Goal: Task Accomplishment & Management: Use online tool/utility

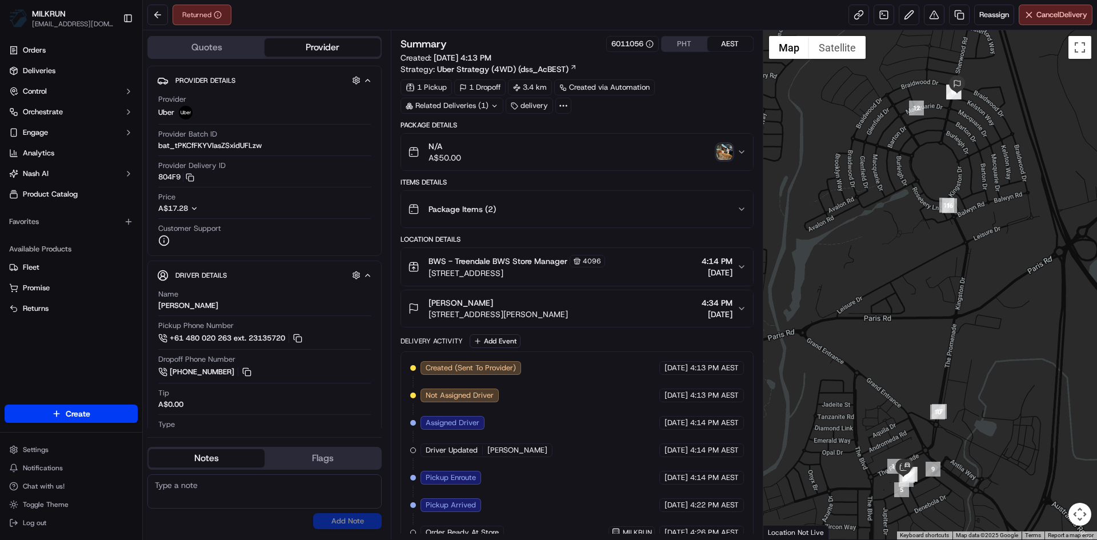
click at [722, 154] on img "button" at bounding box center [724, 152] width 16 height 16
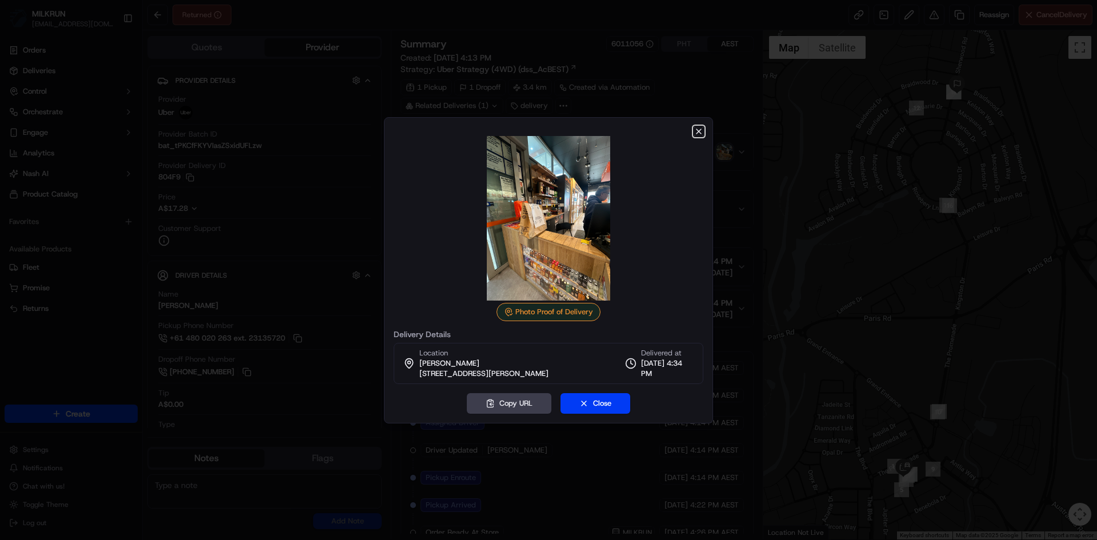
click at [699, 129] on icon "button" at bounding box center [698, 131] width 9 height 9
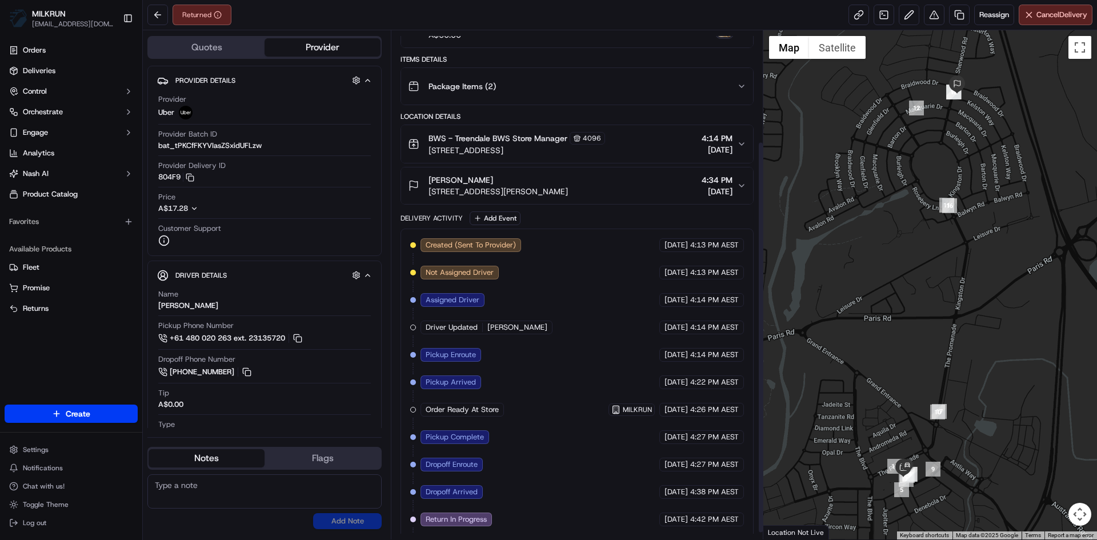
scroll to position [153, 0]
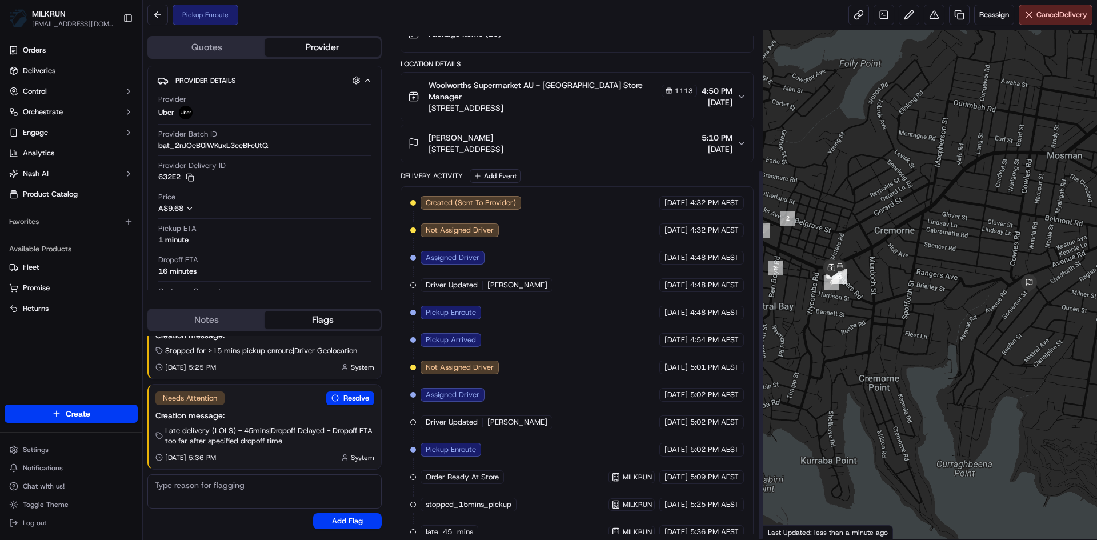
scroll to position [190, 0]
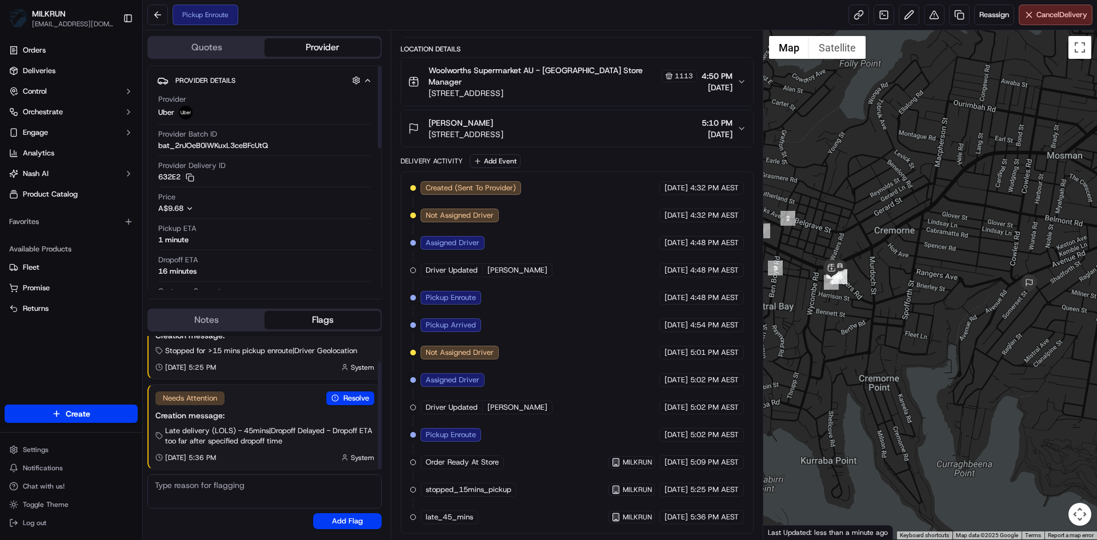
click at [209, 320] on button "Notes" at bounding box center [207, 320] width 116 height 18
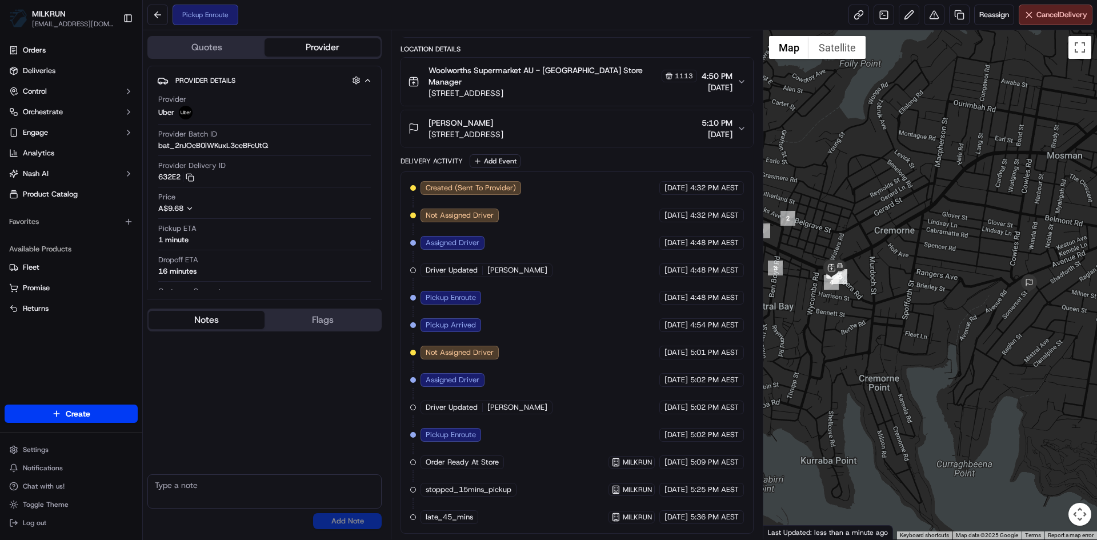
click at [197, 488] on textarea at bounding box center [264, 491] width 234 height 34
click at [185, 484] on textarea at bounding box center [264, 491] width 234 height 34
click at [179, 490] on textarea at bounding box center [264, 491] width 234 height 34
click at [988, 8] on button "Reassign" at bounding box center [994, 15] width 40 height 21
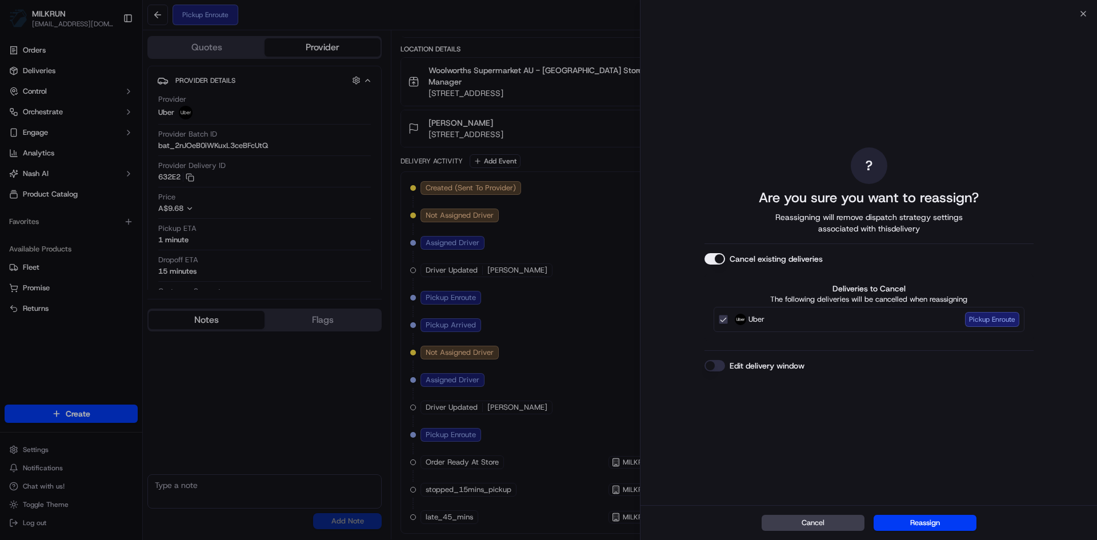
click at [721, 259] on button "Cancel existing deliveries" at bounding box center [714, 258] width 21 height 11
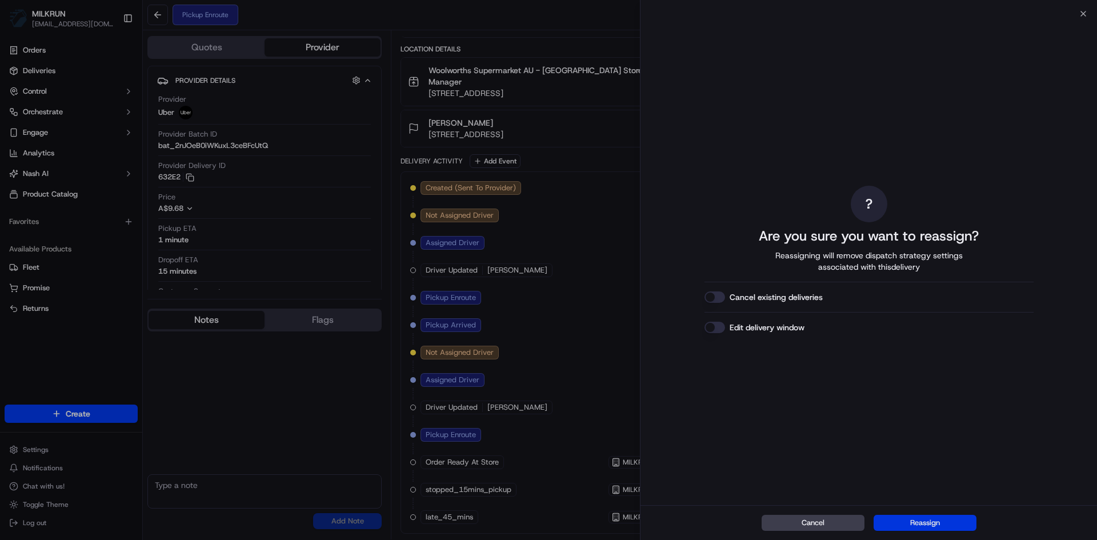
click at [938, 521] on button "Reassign" at bounding box center [925, 523] width 103 height 16
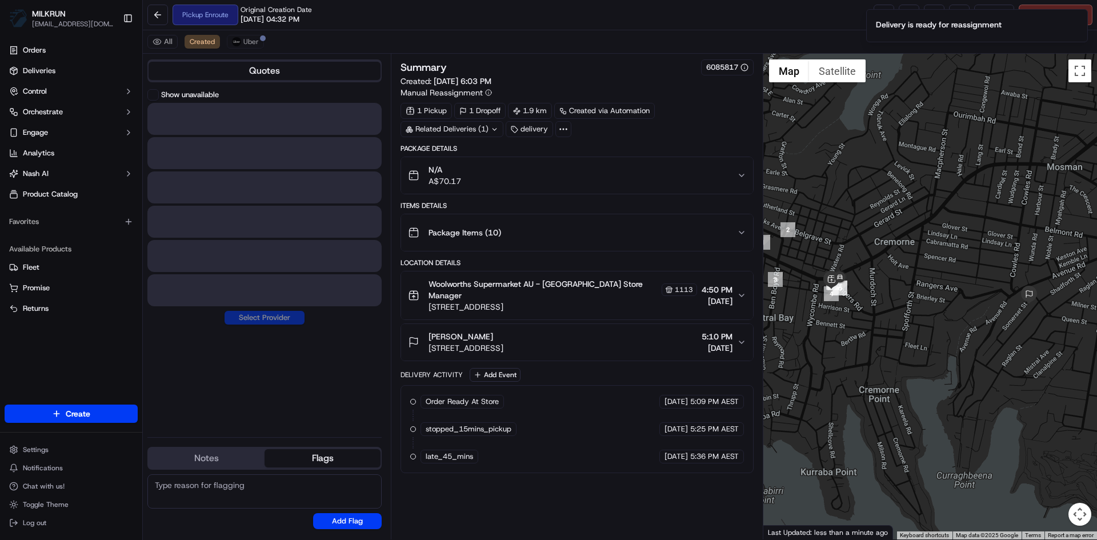
scroll to position [0, 0]
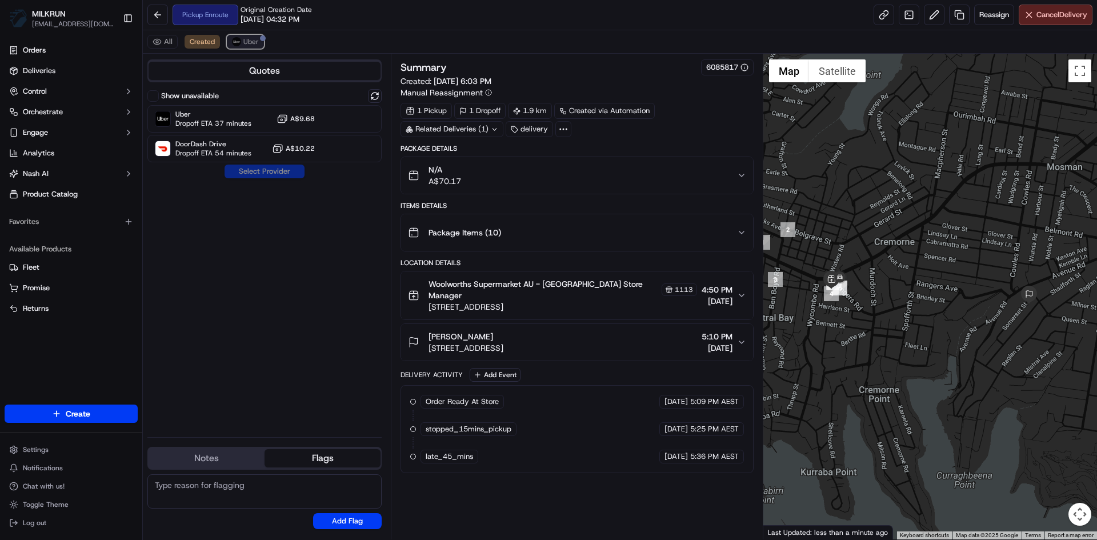
click at [244, 41] on span "Uber" at bounding box center [250, 41] width 15 height 9
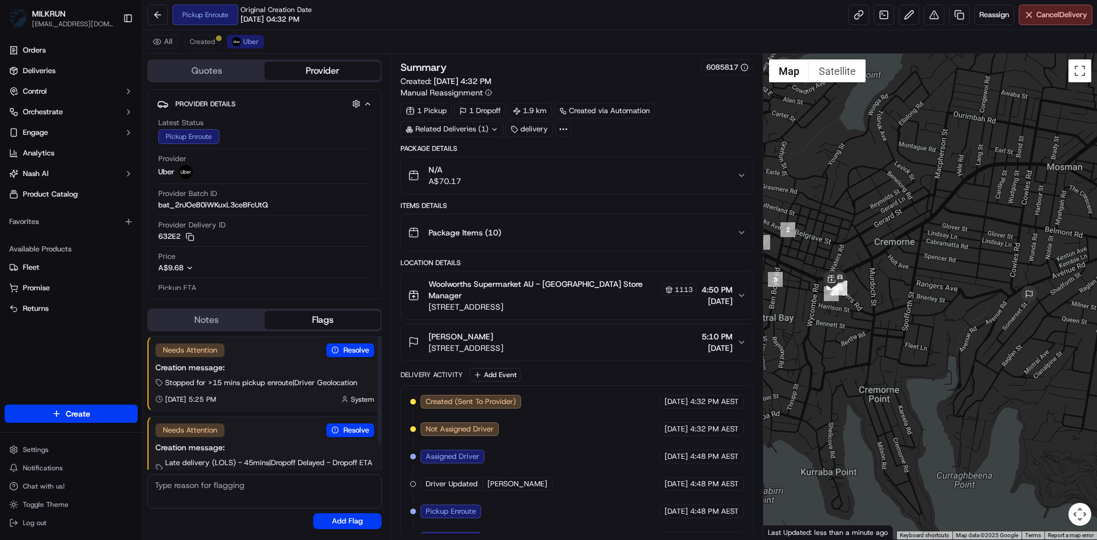
click at [201, 321] on button "Notes" at bounding box center [207, 320] width 116 height 18
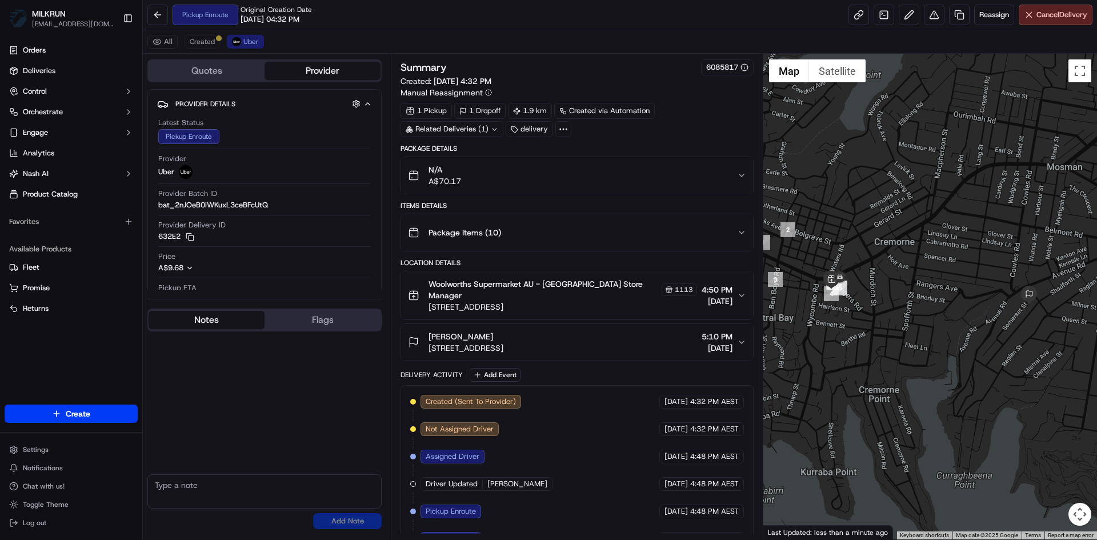
click at [159, 485] on textarea at bounding box center [264, 491] width 234 height 34
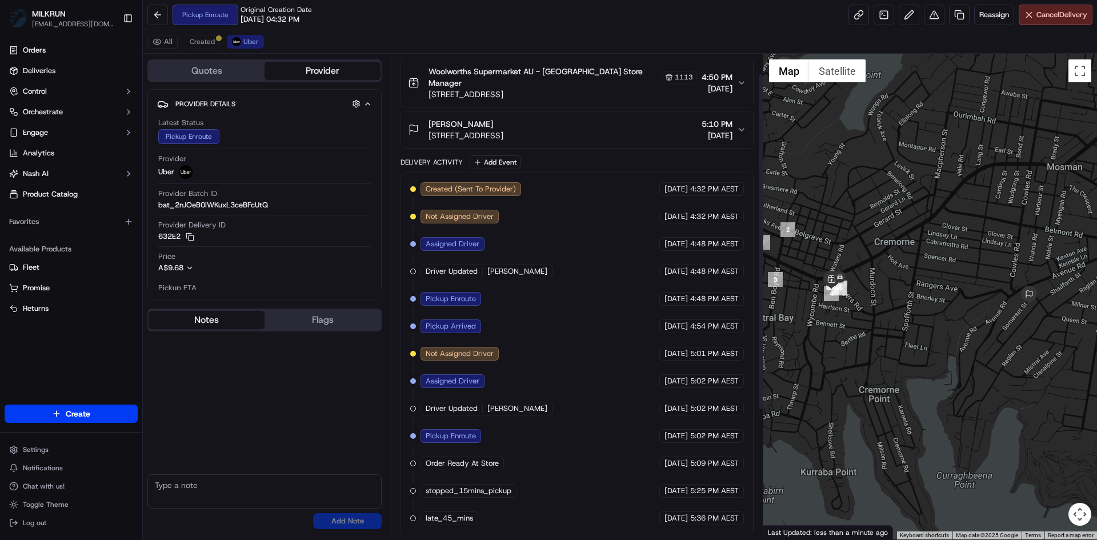
scroll to position [214, 0]
click at [183, 492] on textarea at bounding box center [264, 491] width 234 height 34
type textarea "can you please collect and deliver this order ASAP it has been ready in store f…"
click at [358, 515] on button "Add Note" at bounding box center [347, 521] width 69 height 16
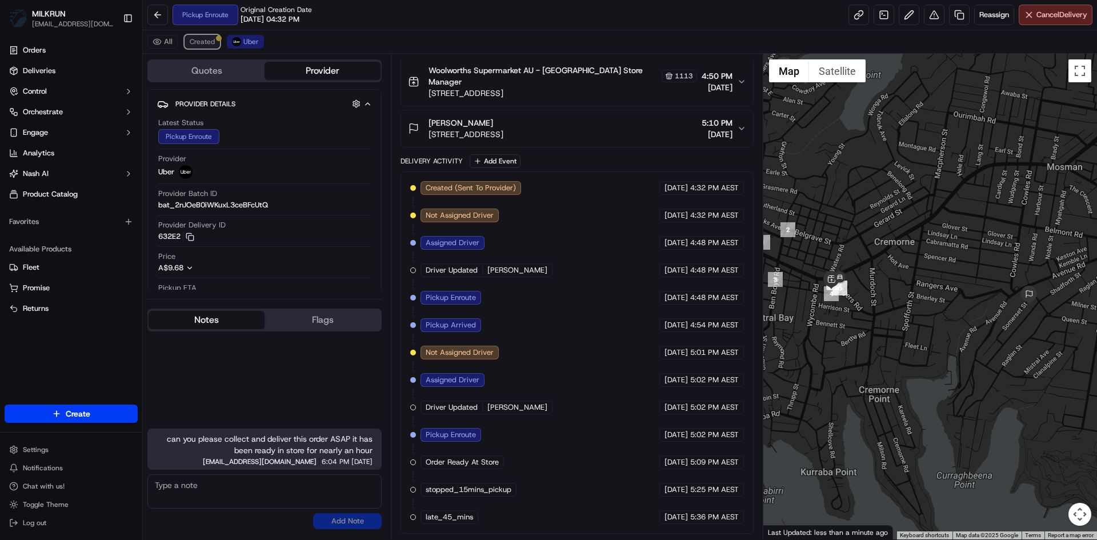
click at [201, 42] on span "Created" at bounding box center [202, 41] width 25 height 9
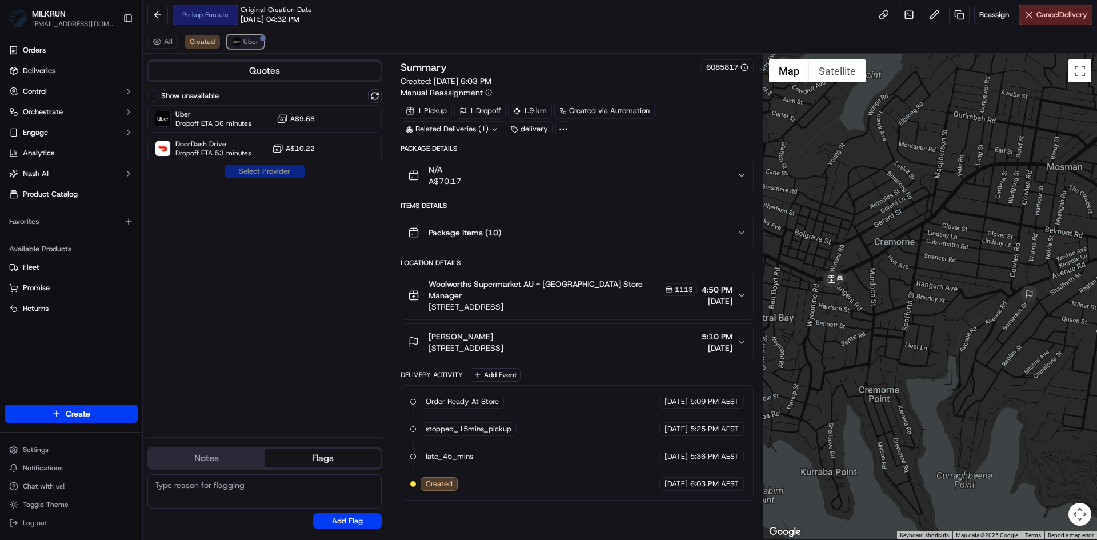
click at [241, 37] on button "Uber" at bounding box center [245, 42] width 37 height 14
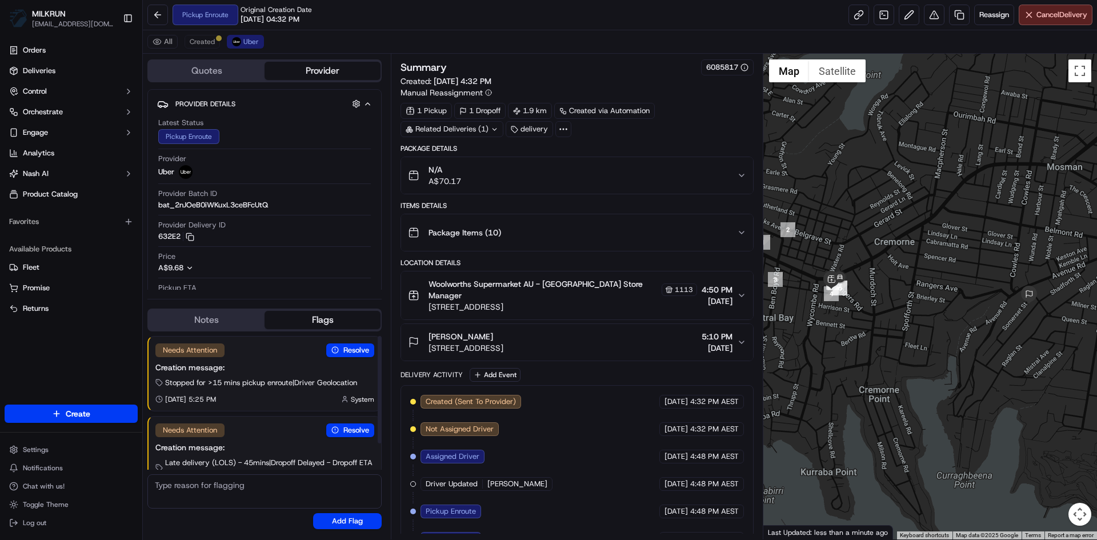
click at [225, 319] on button "Notes" at bounding box center [207, 320] width 116 height 18
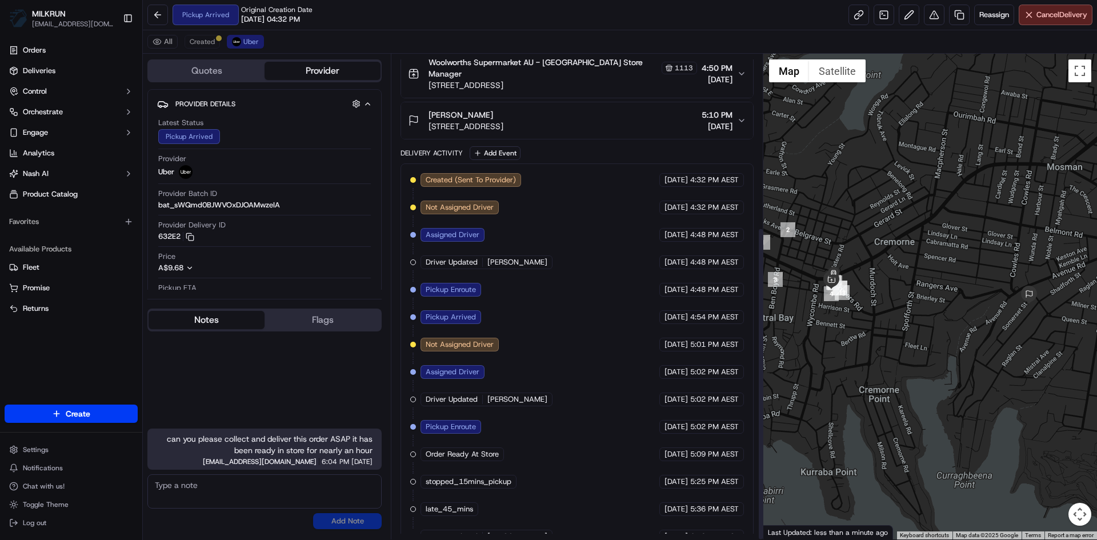
scroll to position [269, 0]
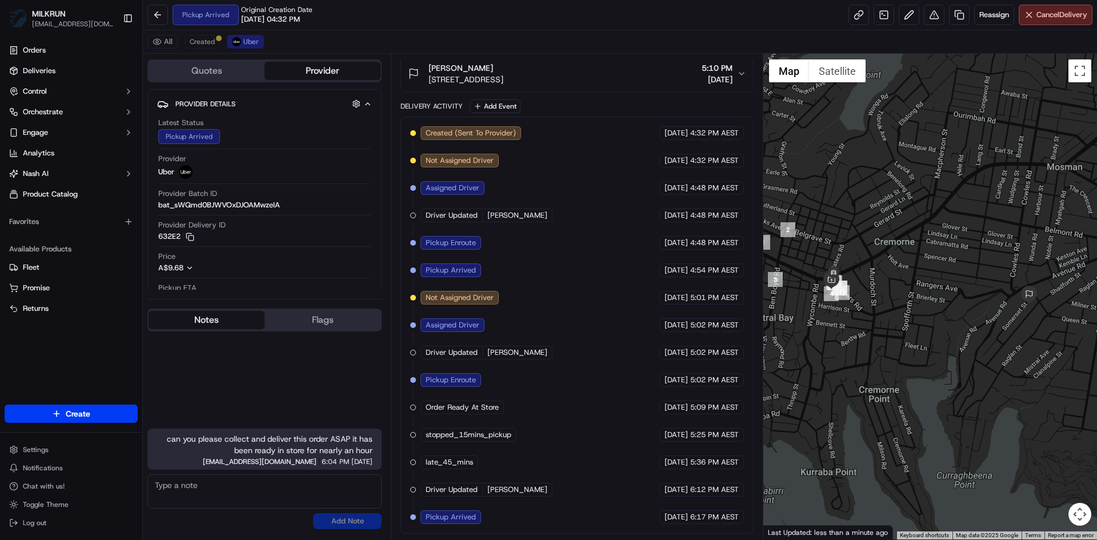
click at [167, 485] on textarea at bounding box center [264, 491] width 234 height 34
drag, startPoint x: 166, startPoint y: 439, endPoint x: 381, endPoint y: 452, distance: 215.8
click at [381, 452] on div "can you please collect and deliver this order ASAP it has been ready in store f…" at bounding box center [264, 449] width 234 height 41
copy span "can you please collect and deliver this order ASAP it has been ready in store f…"
click at [177, 492] on textarea at bounding box center [264, 491] width 234 height 34
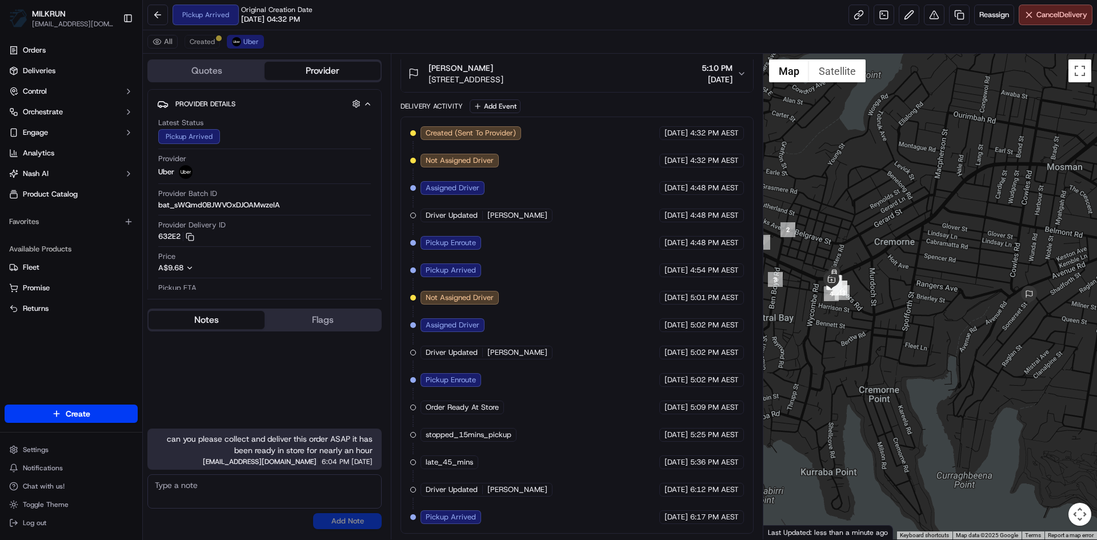
paste textarea "can you please collect and deliver this order ASAP it has been ready in store f…"
type textarea "can you please collect and deliver this order ASAP it has been ready in store f…"
click at [362, 521] on button "Add Note" at bounding box center [347, 521] width 69 height 16
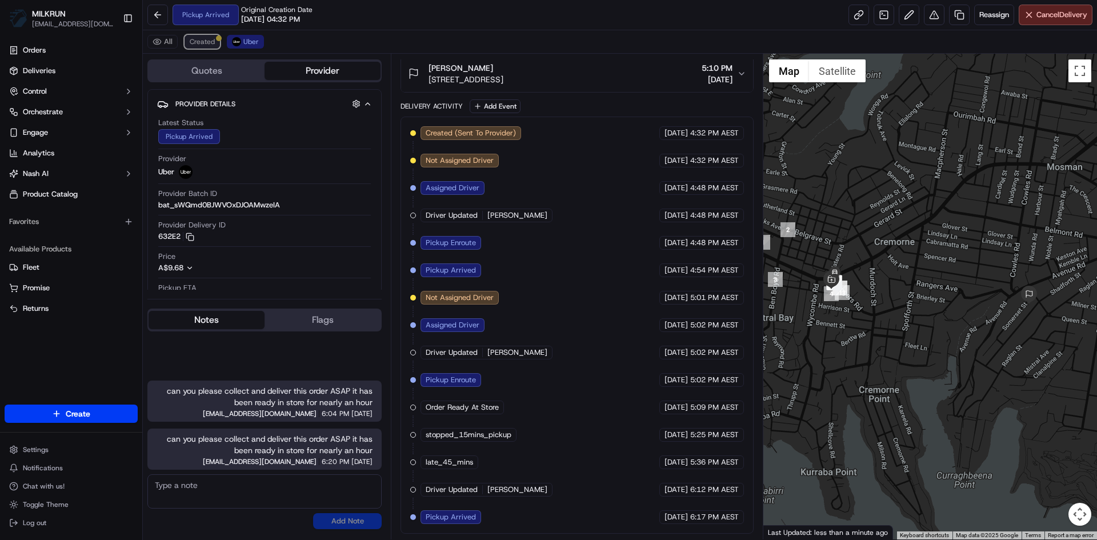
click at [201, 39] on span "Created" at bounding box center [202, 41] width 25 height 9
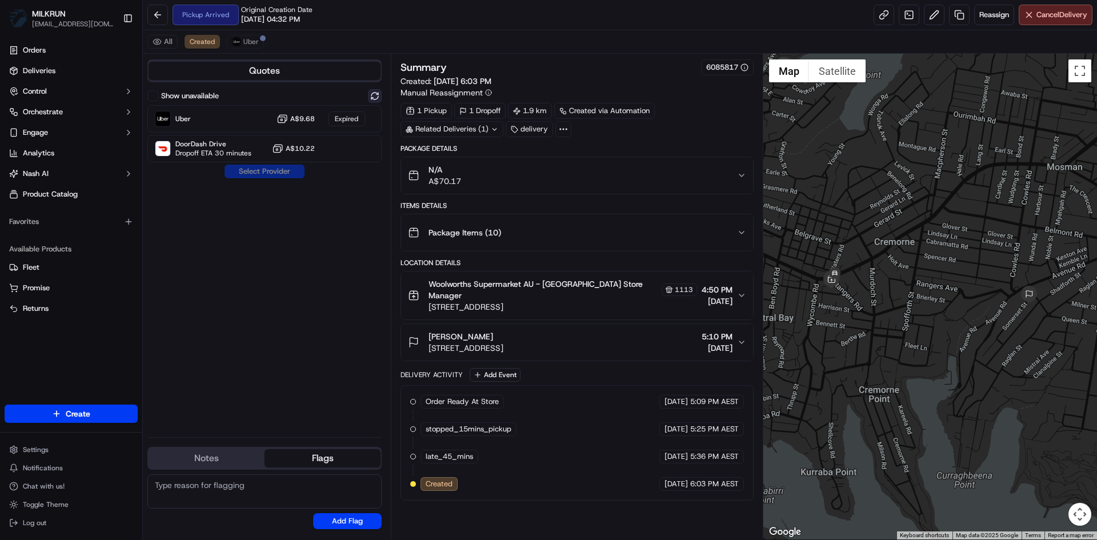
click at [376, 97] on button at bounding box center [375, 96] width 14 height 14
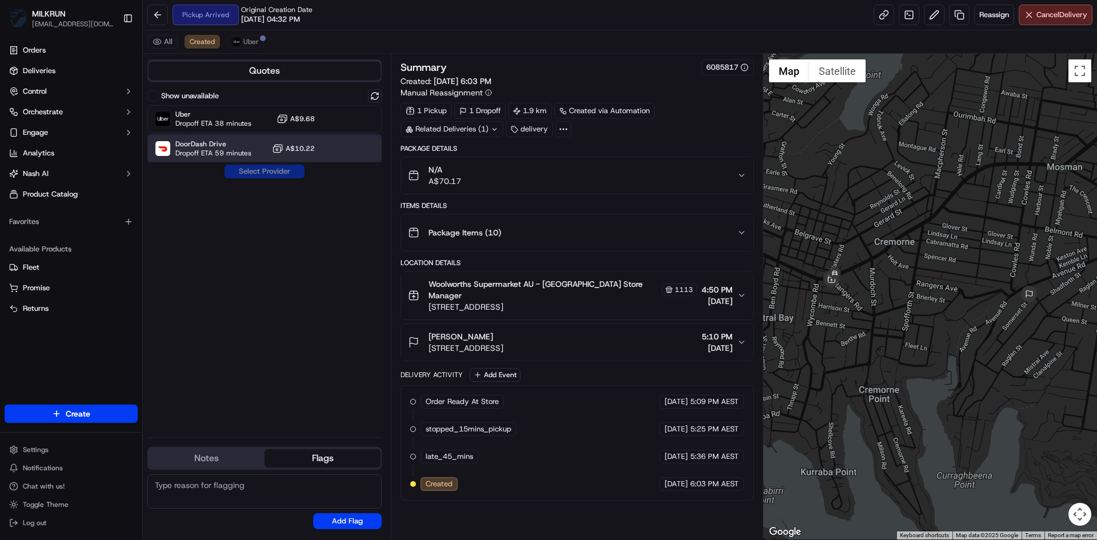
click at [245, 141] on span "DoorDash Drive" at bounding box center [213, 143] width 76 height 9
click at [253, 171] on button "Assign Provider" at bounding box center [264, 172] width 81 height 14
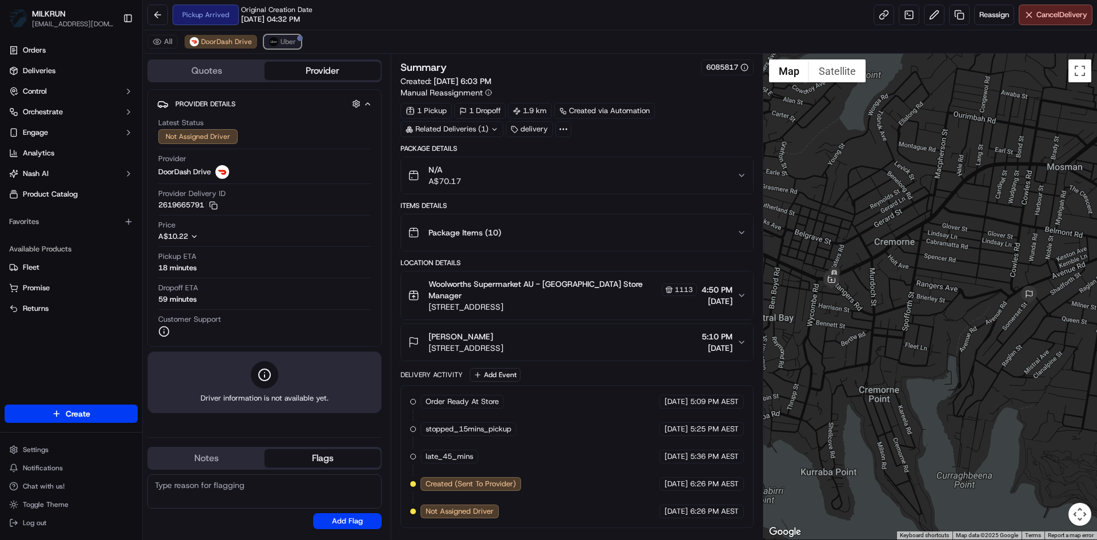
click at [283, 42] on span "Uber" at bounding box center [288, 41] width 15 height 9
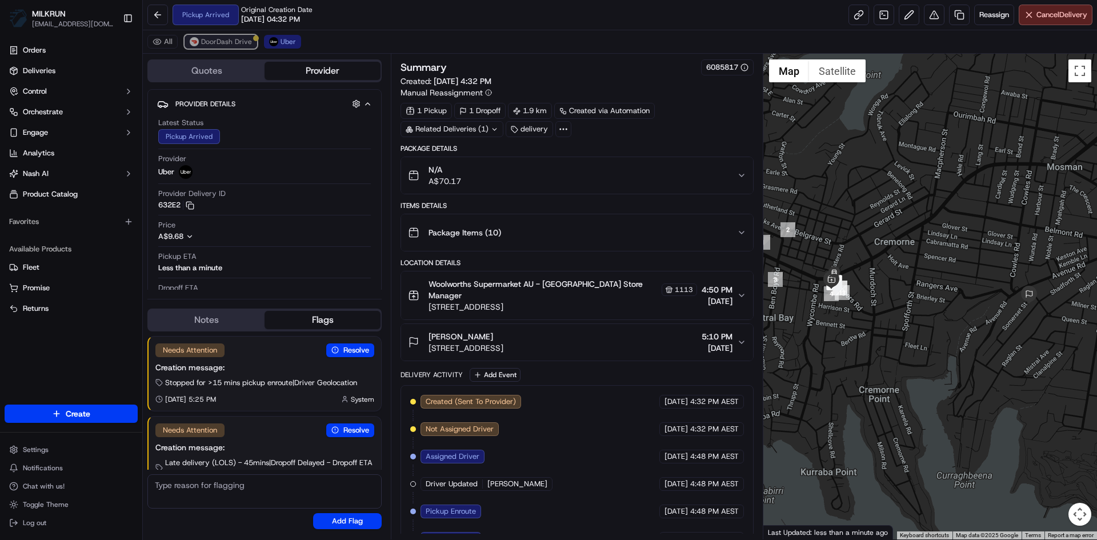
click at [236, 40] on span "DoorDash Drive" at bounding box center [226, 41] width 51 height 9
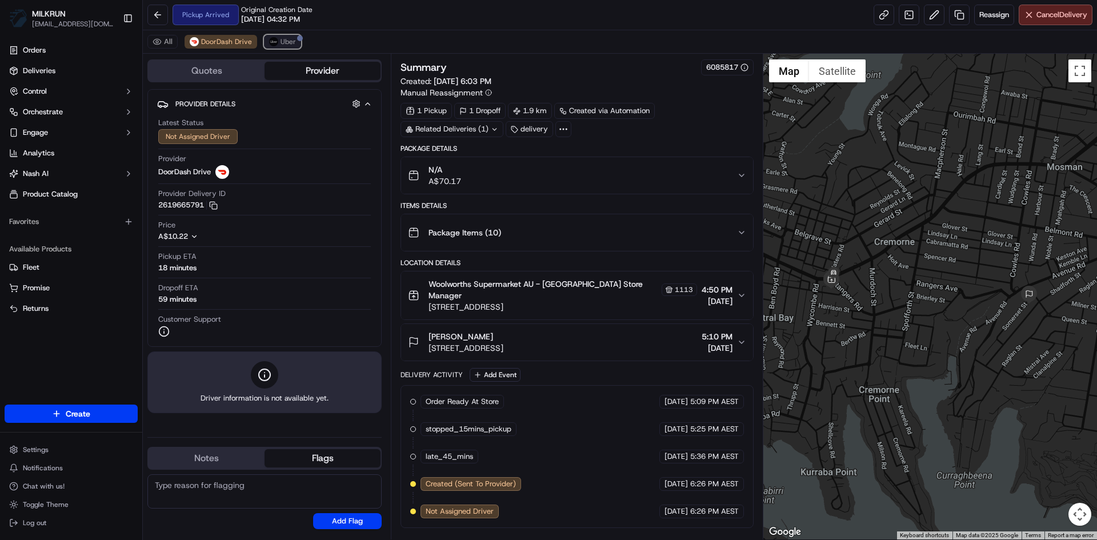
click at [269, 43] on img at bounding box center [273, 41] width 9 height 9
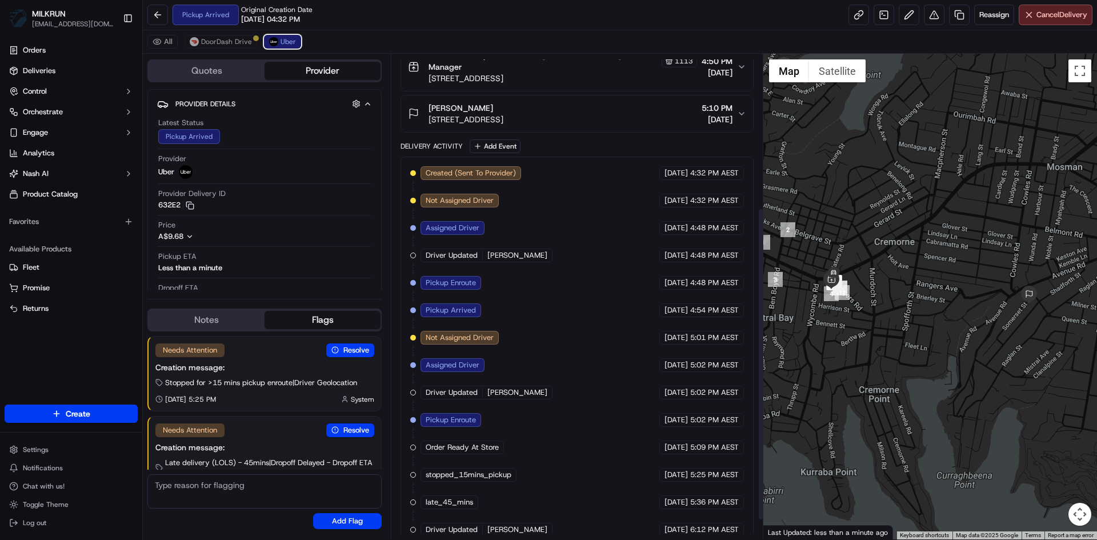
scroll to position [269, 0]
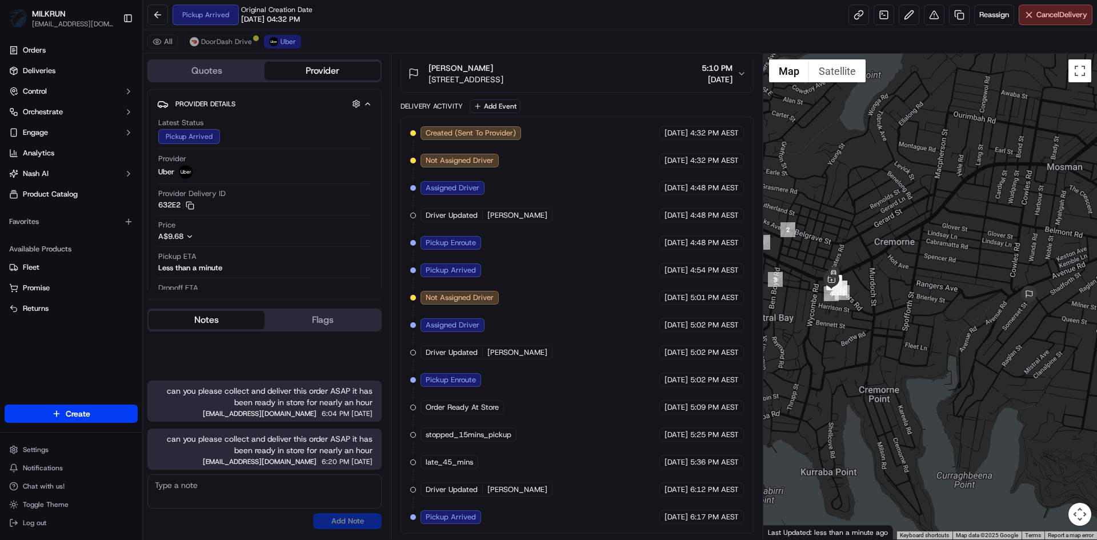
click at [219, 318] on button "Notes" at bounding box center [207, 320] width 116 height 18
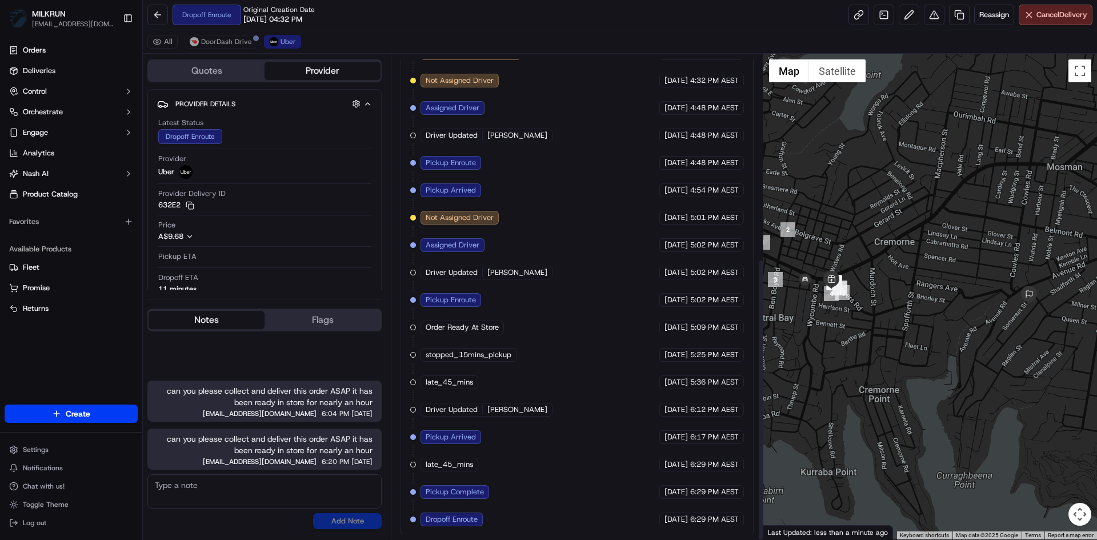
scroll to position [351, 0]
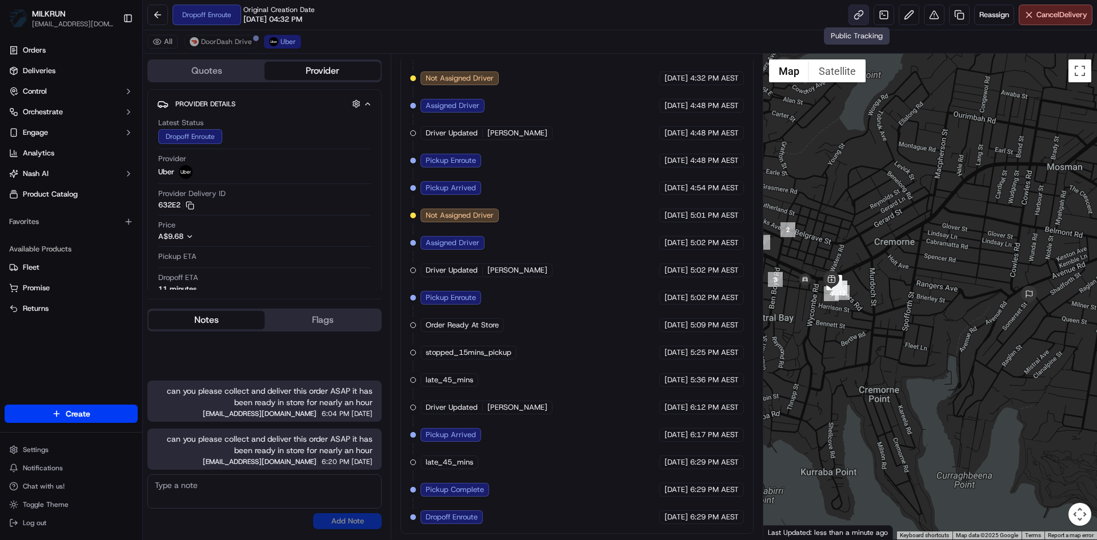
click at [848, 11] on link at bounding box center [858, 15] width 21 height 21
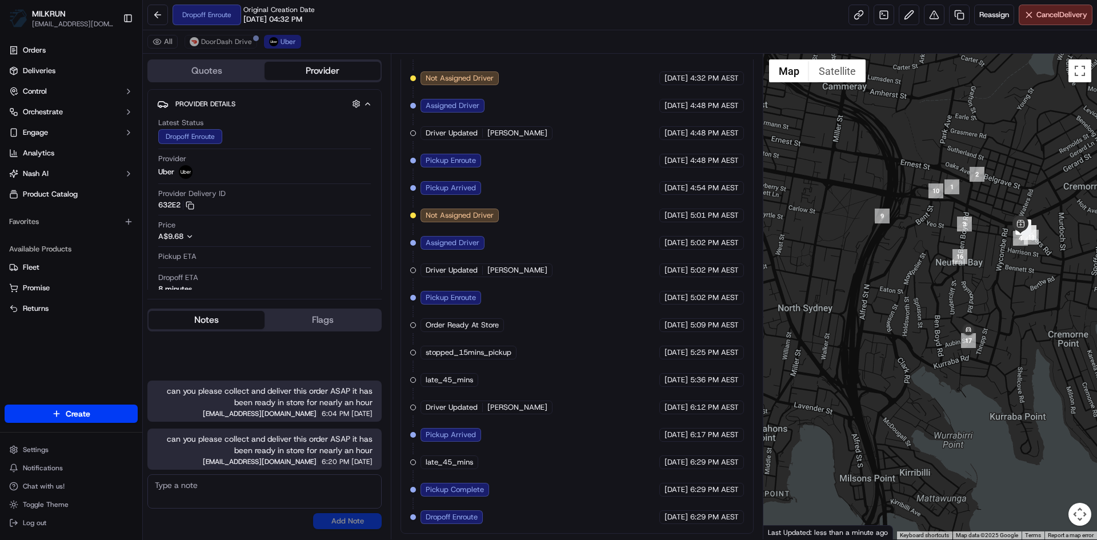
drag, startPoint x: 838, startPoint y: 345, endPoint x: 1028, endPoint y: 290, distance: 198.7
click at [1028, 290] on div at bounding box center [930, 297] width 334 height 486
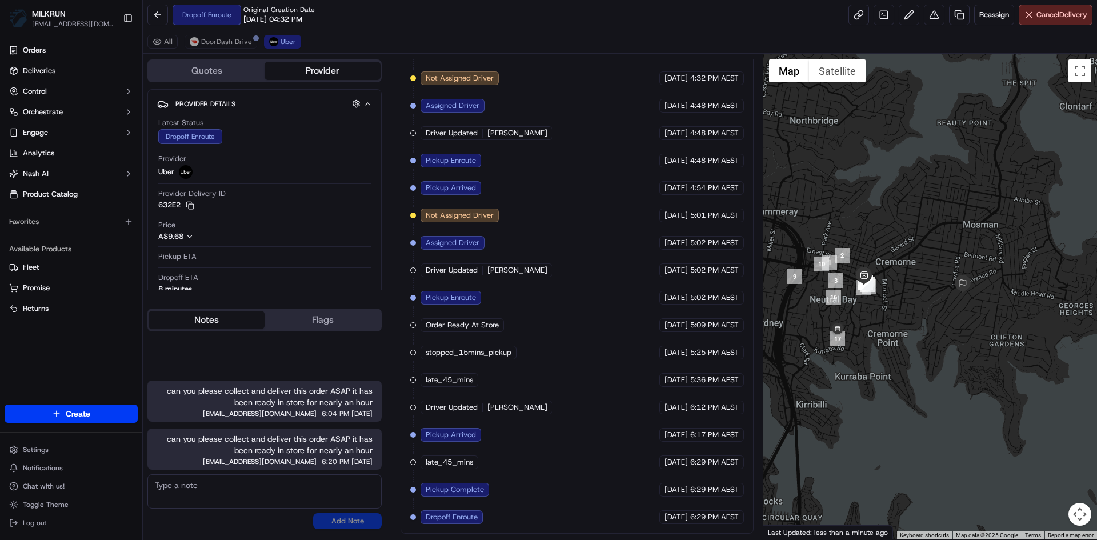
drag, startPoint x: 979, startPoint y: 409, endPoint x: 819, endPoint y: 410, distance: 160.0
click at [819, 410] on div at bounding box center [930, 297] width 334 height 486
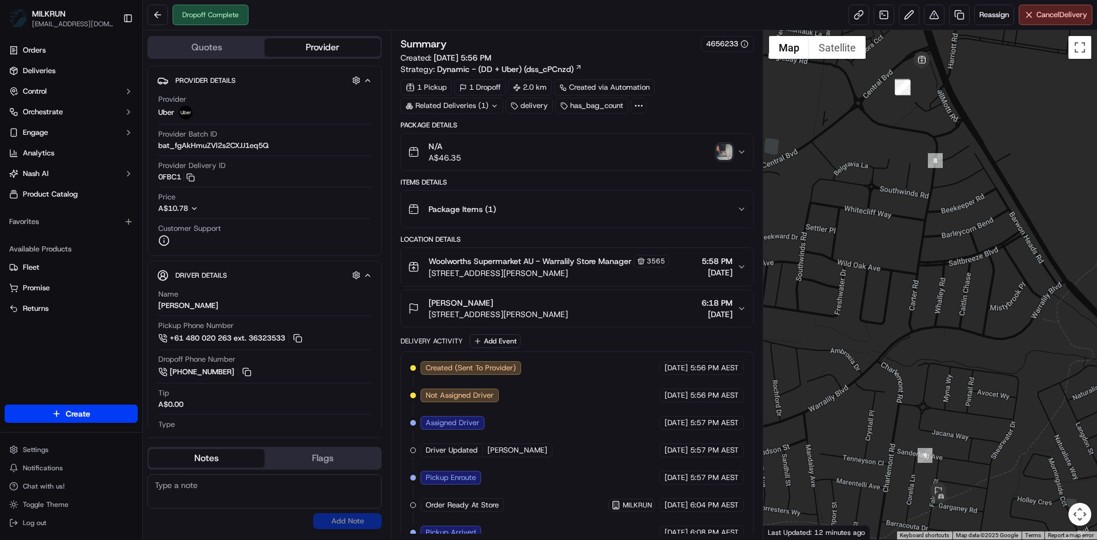
click at [723, 152] on img "button" at bounding box center [724, 152] width 16 height 16
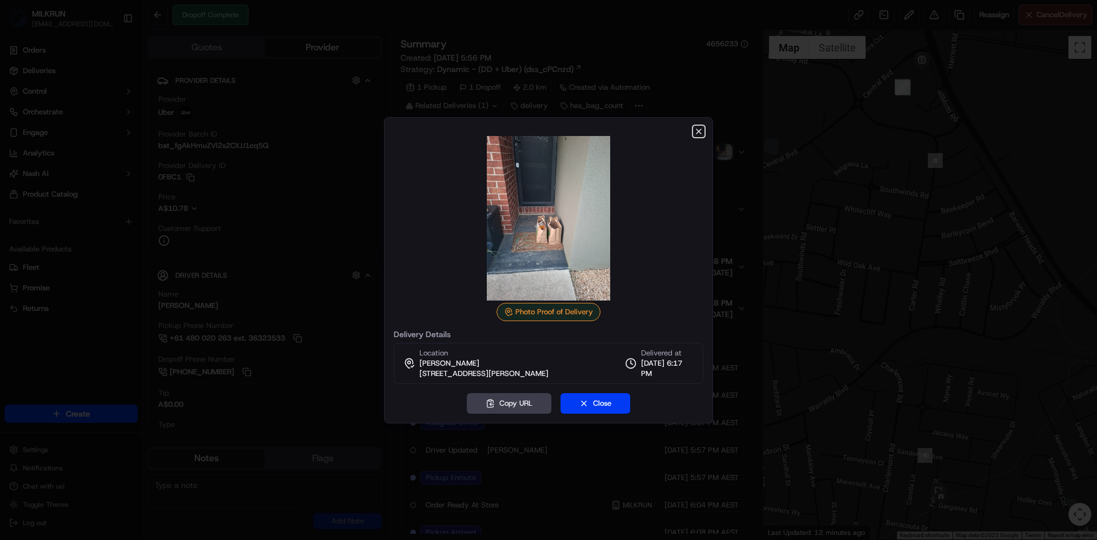
click at [700, 131] on icon "button" at bounding box center [698, 131] width 9 height 9
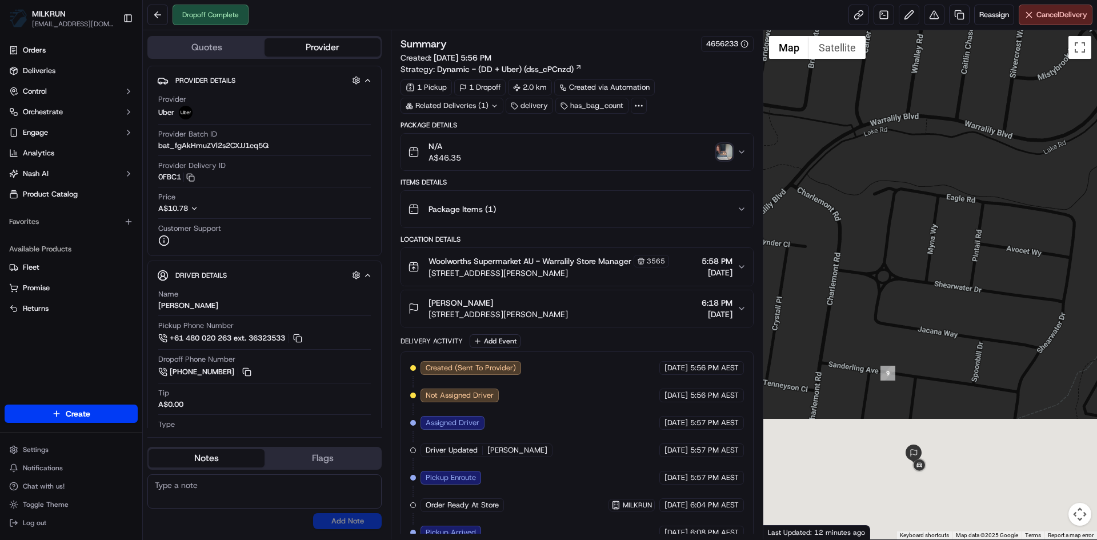
drag, startPoint x: 923, startPoint y: 459, endPoint x: 969, endPoint y: 173, distance: 290.0
click at [969, 173] on div at bounding box center [930, 284] width 334 height 509
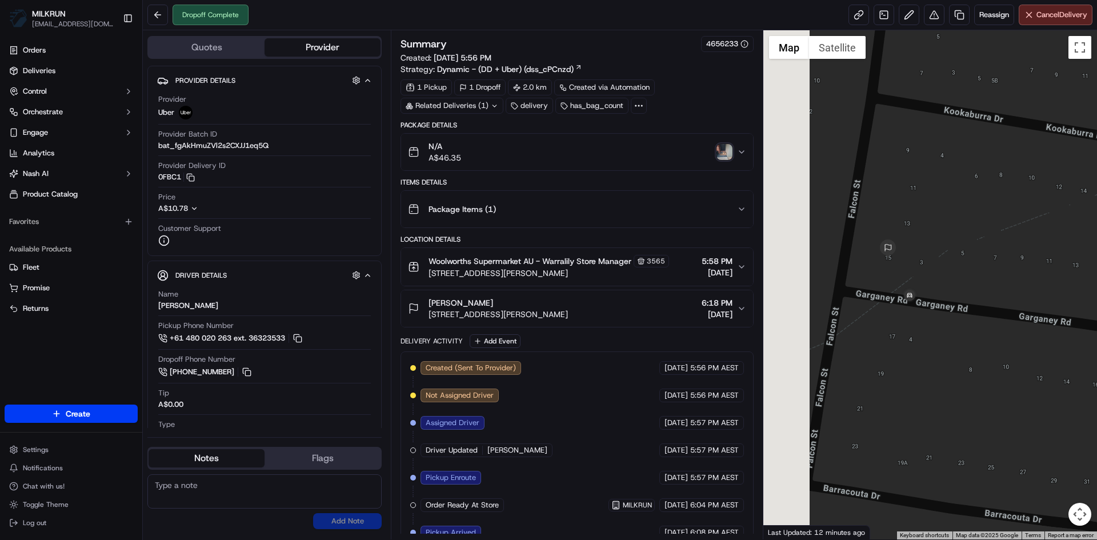
drag, startPoint x: 816, startPoint y: 319, endPoint x: 916, endPoint y: 341, distance: 102.9
click at [916, 341] on div at bounding box center [930, 284] width 334 height 509
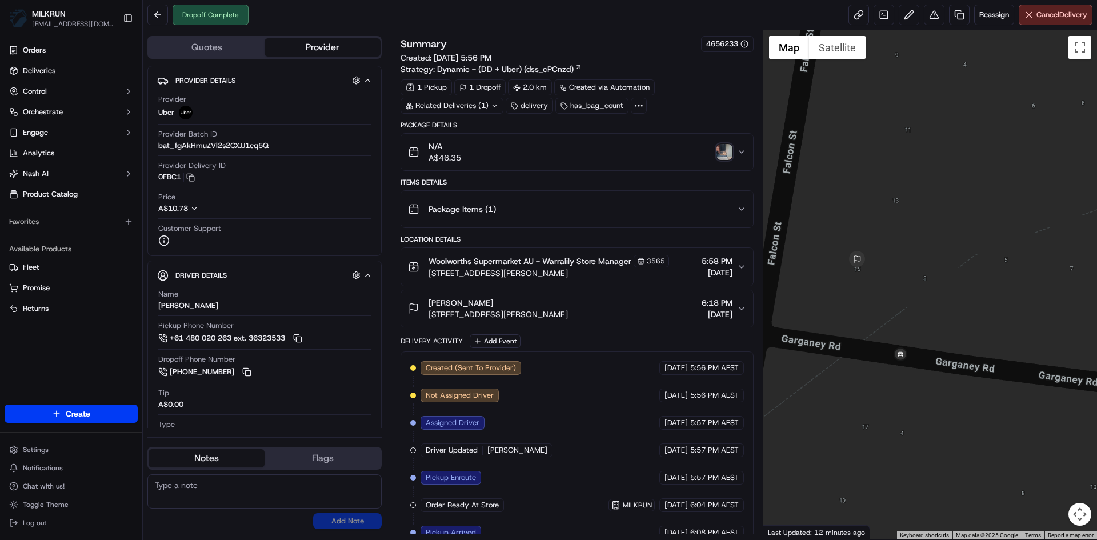
drag, startPoint x: 1008, startPoint y: 250, endPoint x: 975, endPoint y: 334, distance: 90.1
click at [975, 334] on div at bounding box center [930, 284] width 334 height 509
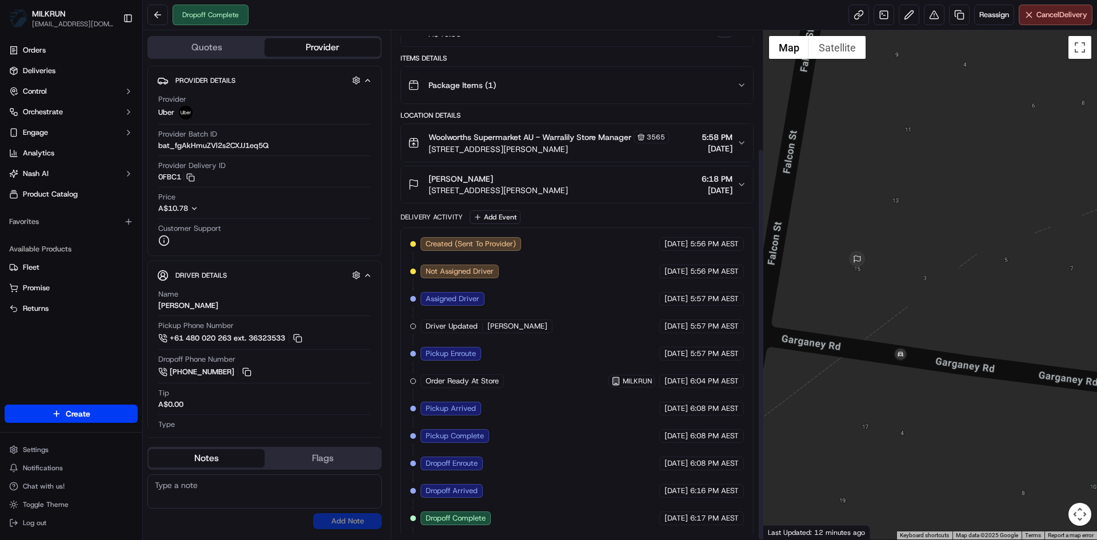
scroll to position [153, 0]
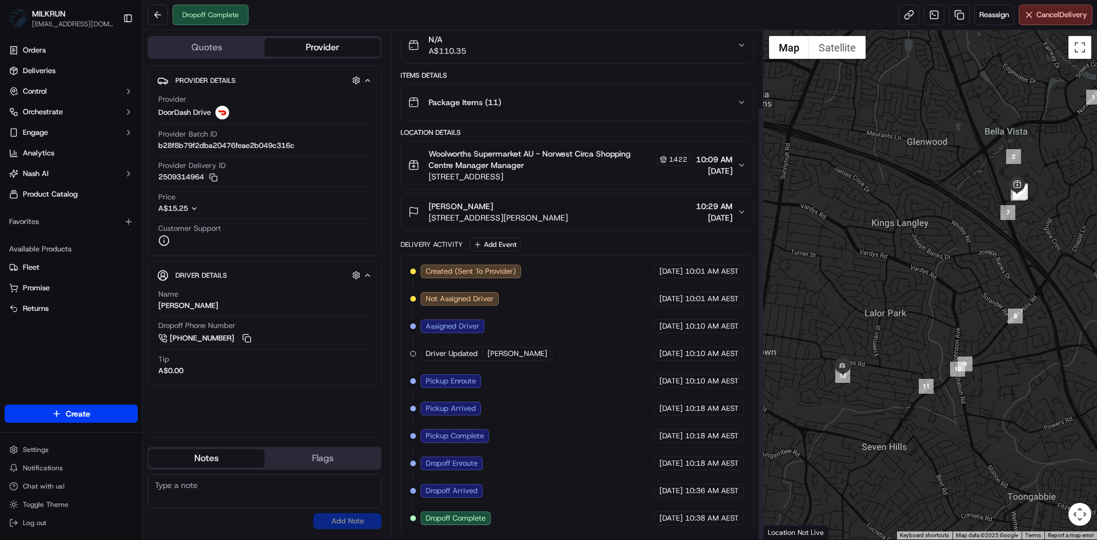
scroll to position [90, 0]
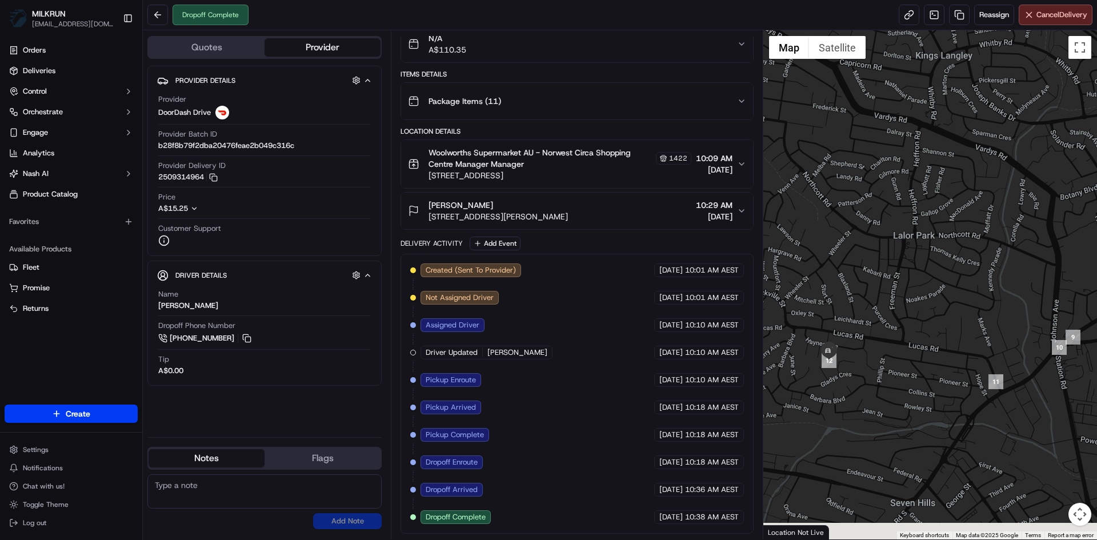
drag, startPoint x: 860, startPoint y: 405, endPoint x: 1034, endPoint y: 354, distance: 181.7
click at [1039, 351] on div at bounding box center [930, 284] width 334 height 509
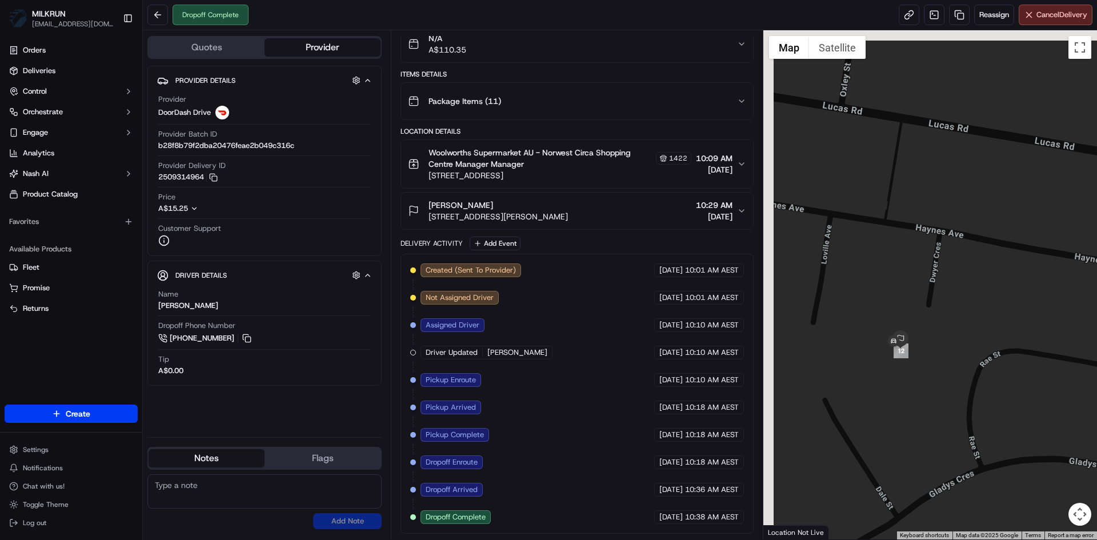
drag, startPoint x: 871, startPoint y: 303, endPoint x: 914, endPoint y: 442, distance: 145.7
click at [914, 442] on div at bounding box center [930, 284] width 334 height 509
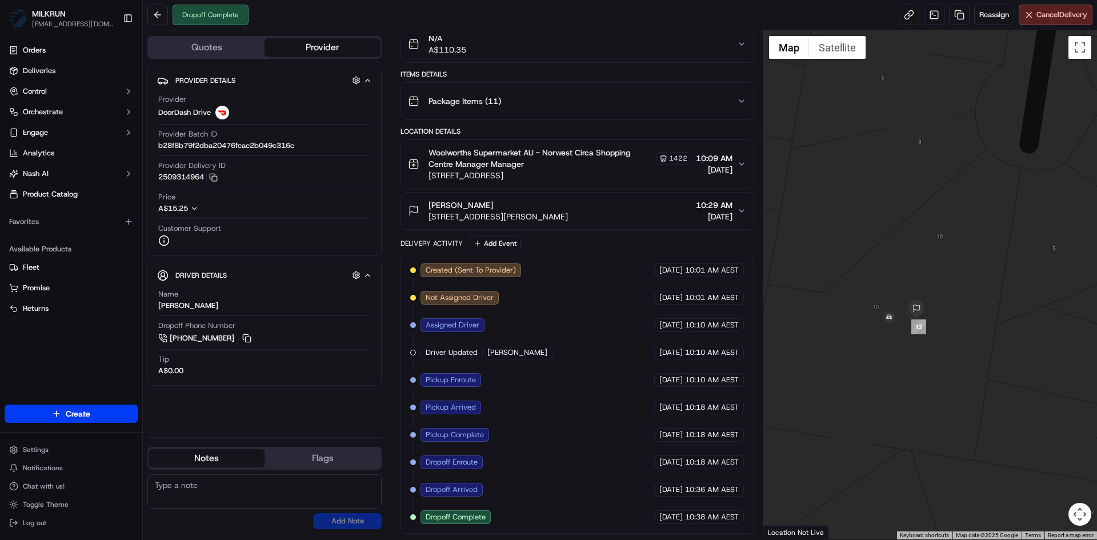
drag, startPoint x: 935, startPoint y: 341, endPoint x: 930, endPoint y: 398, distance: 56.8
click at [930, 398] on div at bounding box center [930, 284] width 334 height 509
drag, startPoint x: 880, startPoint y: 372, endPoint x: 880, endPoint y: 409, distance: 36.6
click at [880, 409] on div at bounding box center [930, 284] width 334 height 509
drag, startPoint x: 876, startPoint y: 383, endPoint x: 915, endPoint y: 394, distance: 40.5
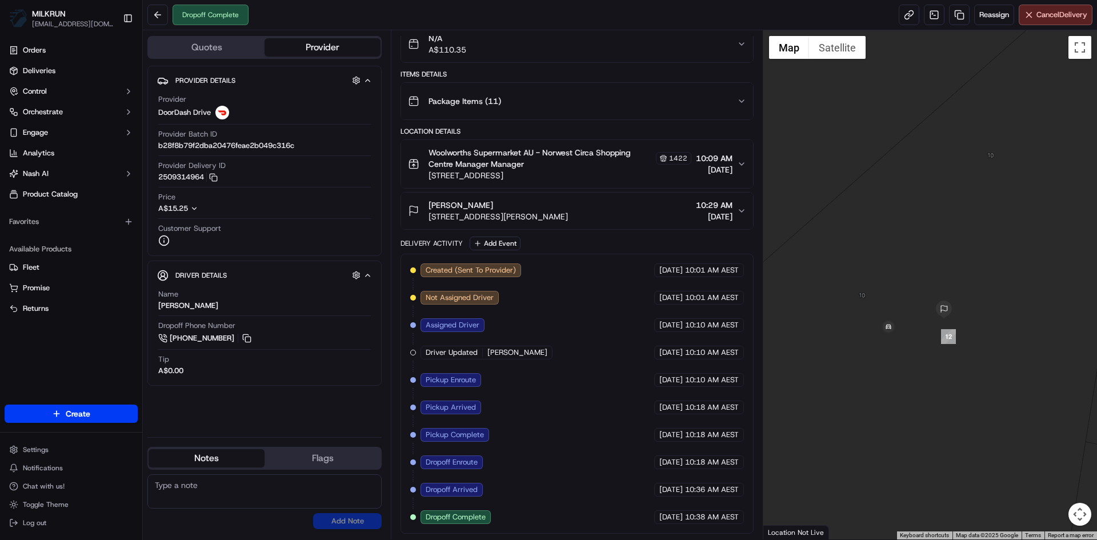
click at [915, 394] on div at bounding box center [930, 284] width 334 height 509
drag, startPoint x: 848, startPoint y: 347, endPoint x: 889, endPoint y: 405, distance: 70.9
click at [889, 405] on div at bounding box center [930, 284] width 334 height 509
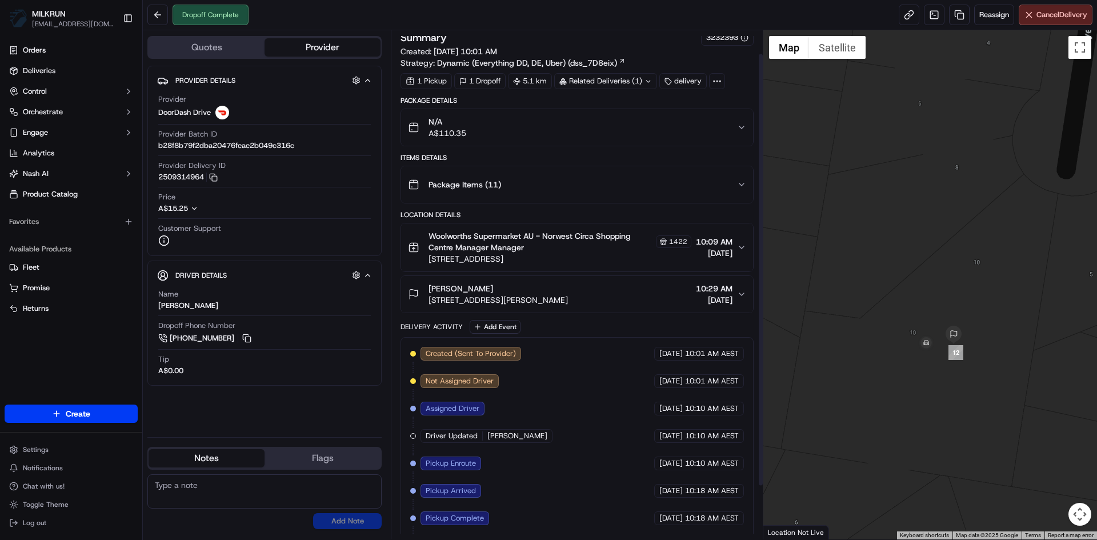
scroll to position [0, 0]
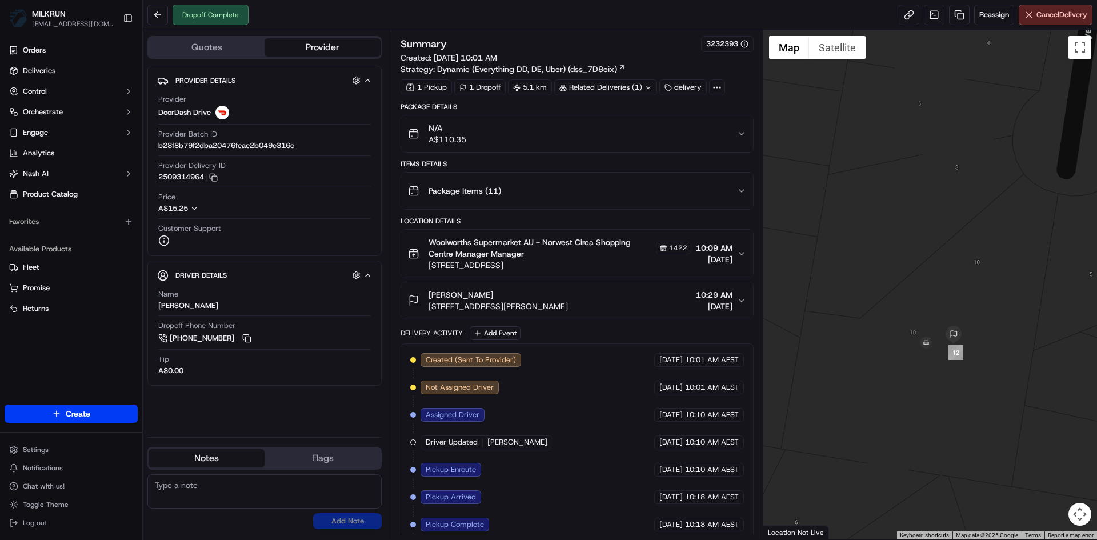
click at [743, 300] on icon "button" at bounding box center [741, 300] width 5 height 2
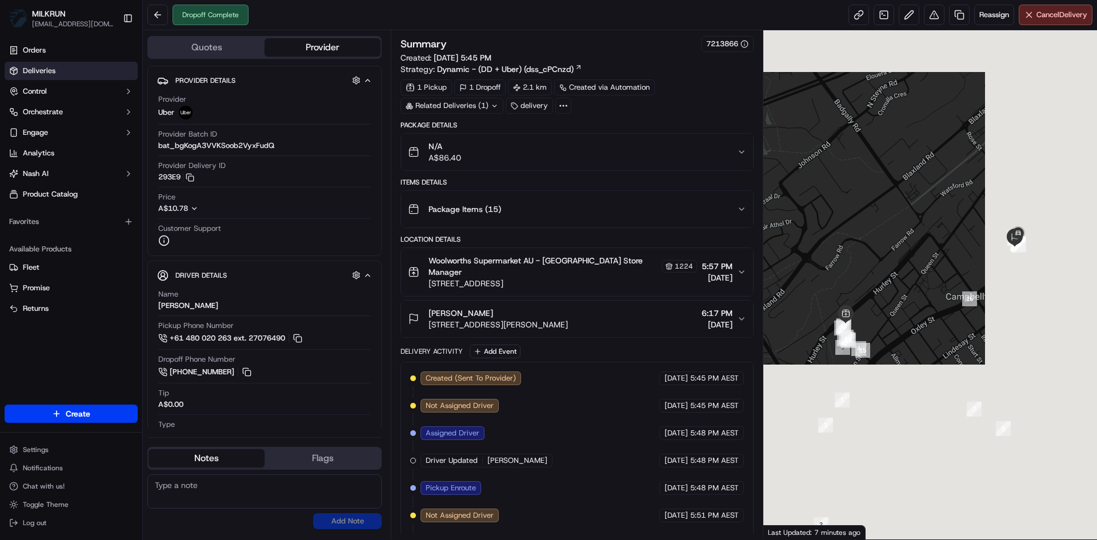
click at [55, 74] on span "Deliveries" at bounding box center [39, 71] width 33 height 10
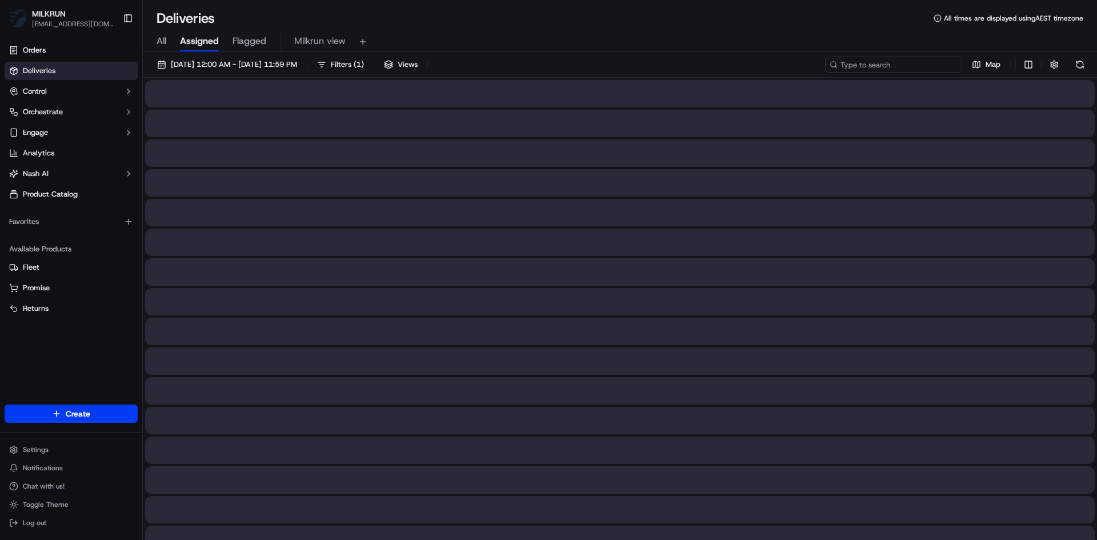
click at [892, 61] on input at bounding box center [893, 65] width 137 height 16
paste input "f2c68a0e-2754-40a5-b747-7b8d253c245b"
type input "f2c68a0e-2754-40a5-b747-7b8d253c245b"
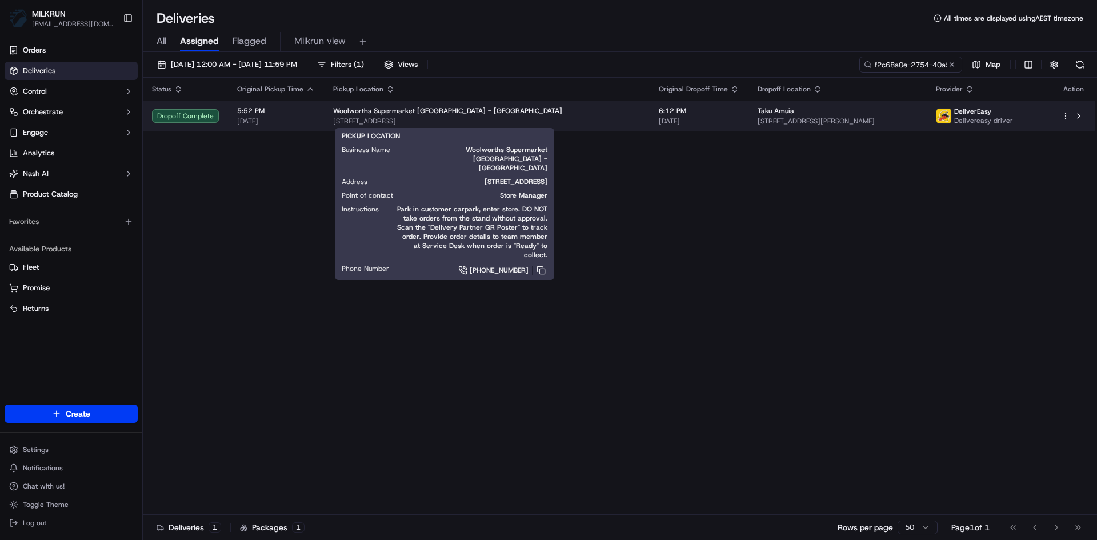
click at [509, 113] on div "Woolworths Supermarket NZ - Lynnmall" at bounding box center [486, 110] width 307 height 9
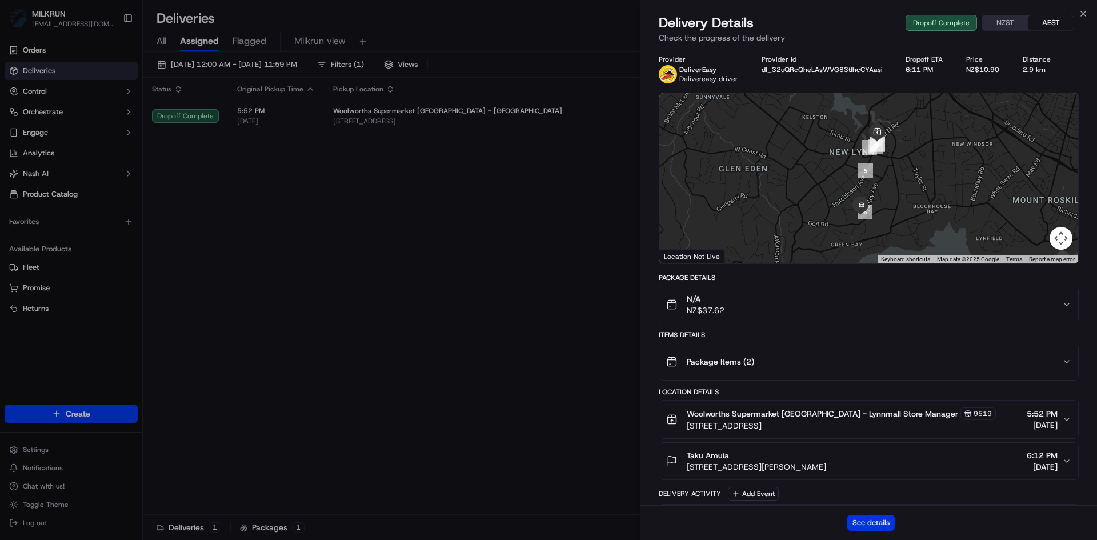
click at [884, 522] on button "See details" at bounding box center [870, 523] width 47 height 16
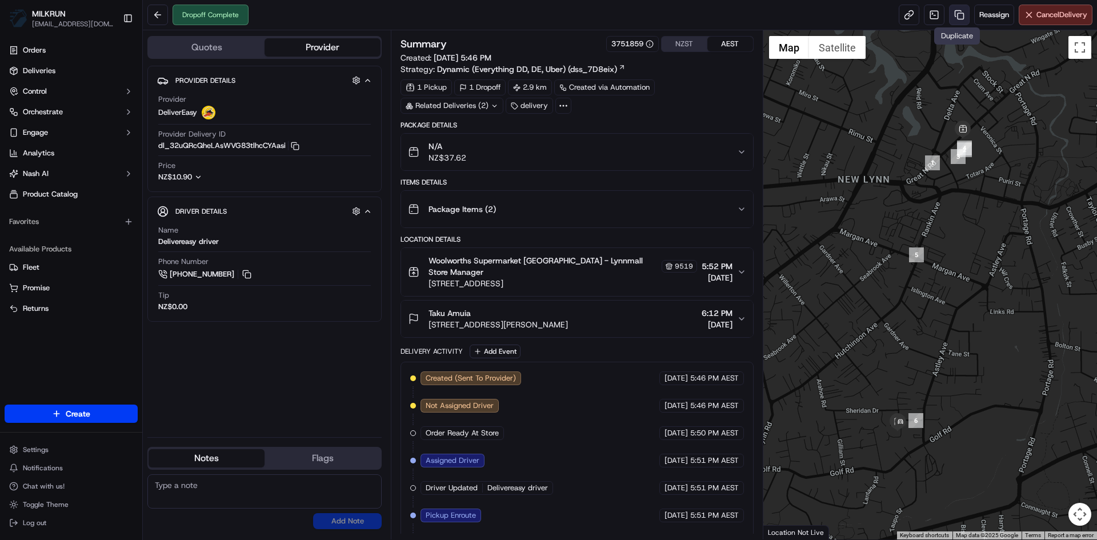
click at [955, 17] on link at bounding box center [959, 15] width 21 height 21
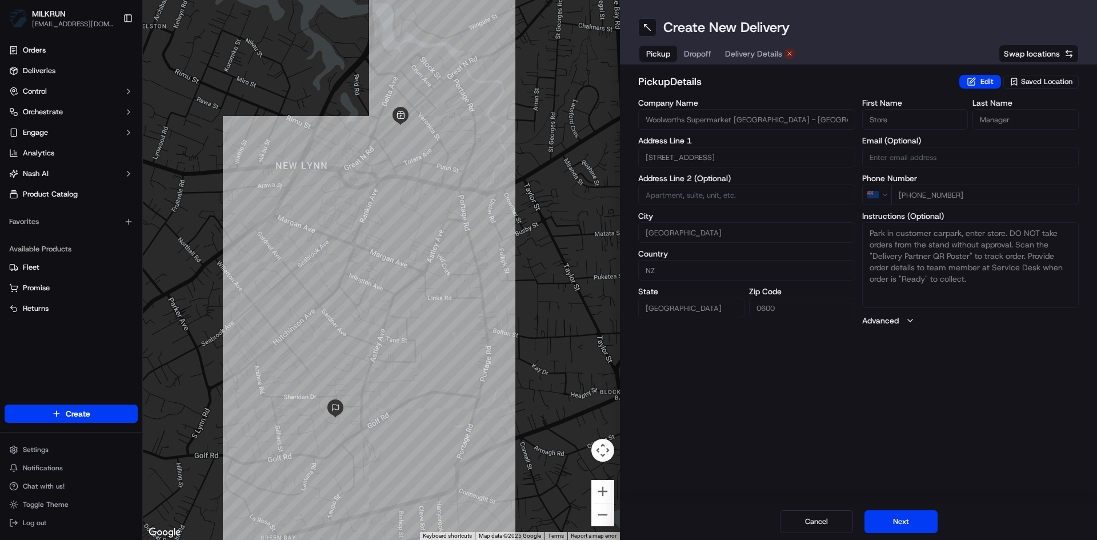
click at [768, 53] on span "Delivery Details" at bounding box center [753, 53] width 57 height 11
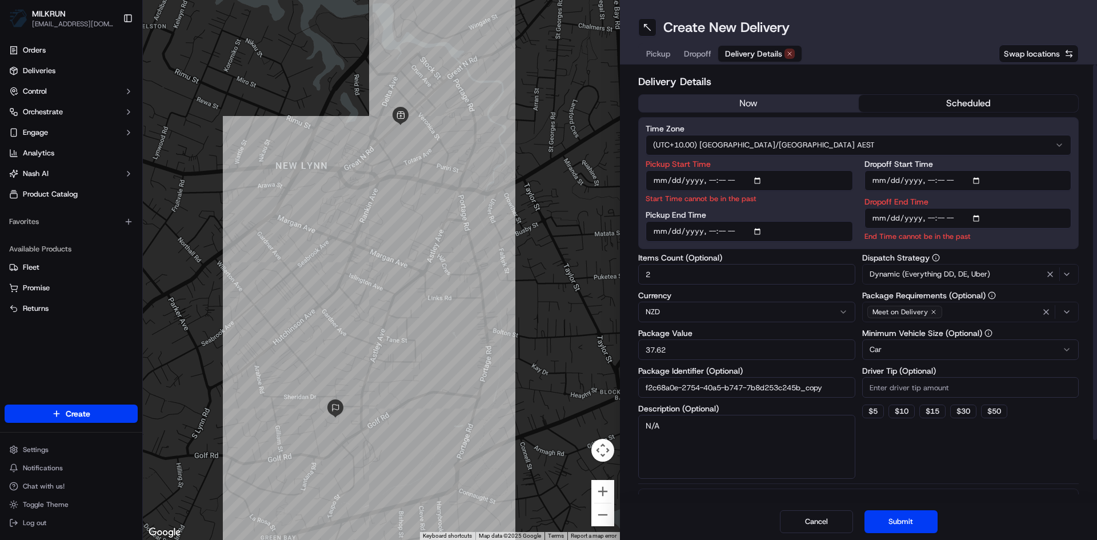
click at [730, 111] on button "now" at bounding box center [749, 103] width 220 height 17
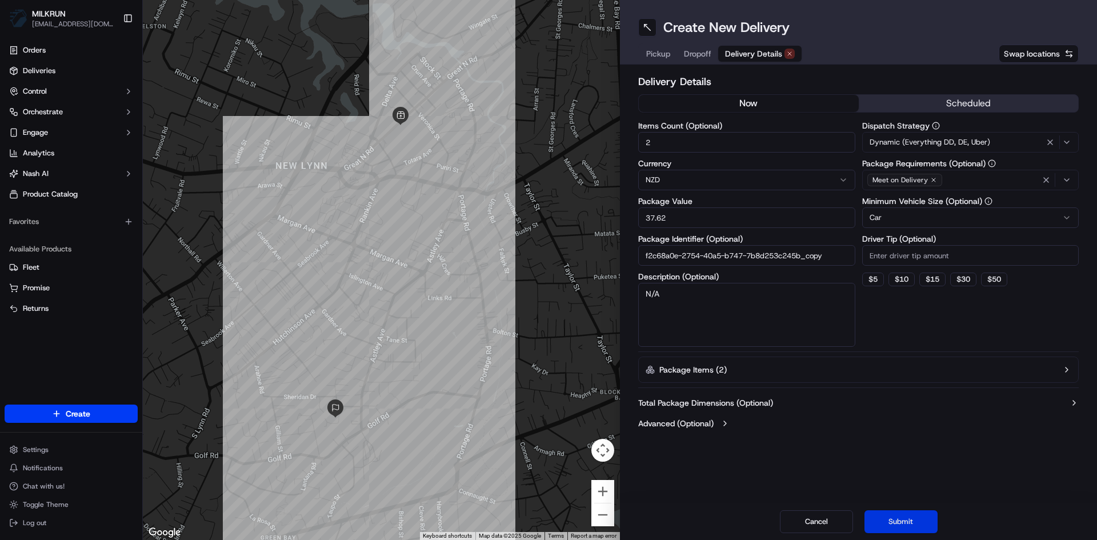
click at [922, 516] on button "Submit" at bounding box center [900, 521] width 73 height 23
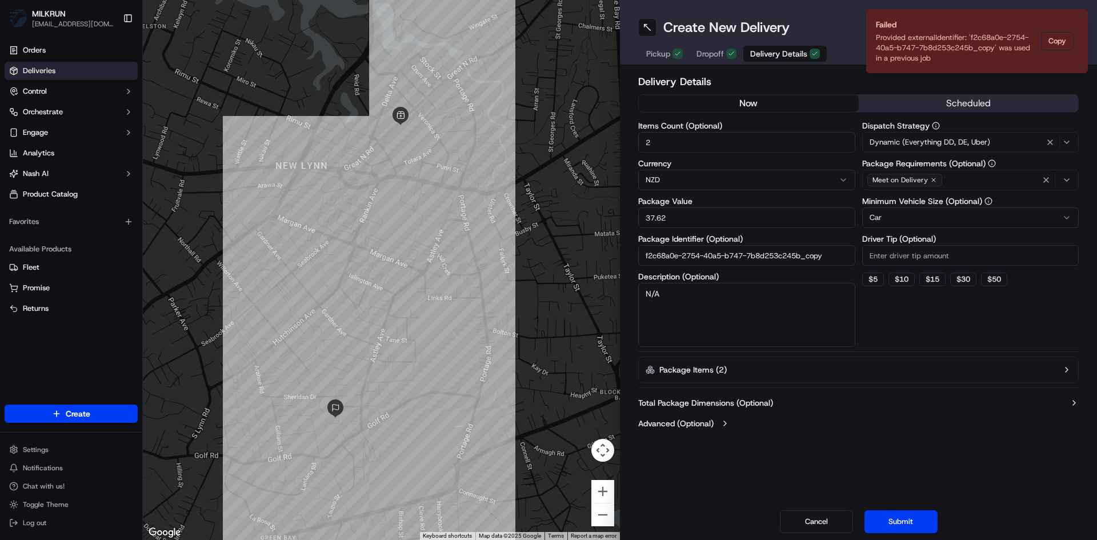
click at [53, 70] on span "Deliveries" at bounding box center [39, 71] width 33 height 10
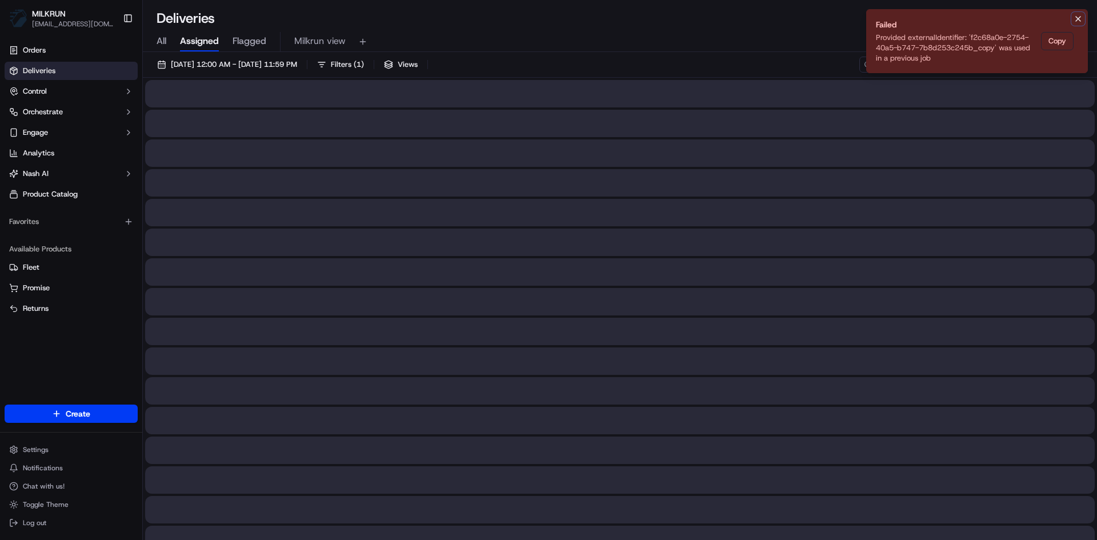
click at [1077, 14] on icon "Notifications (F8)" at bounding box center [1078, 18] width 9 height 9
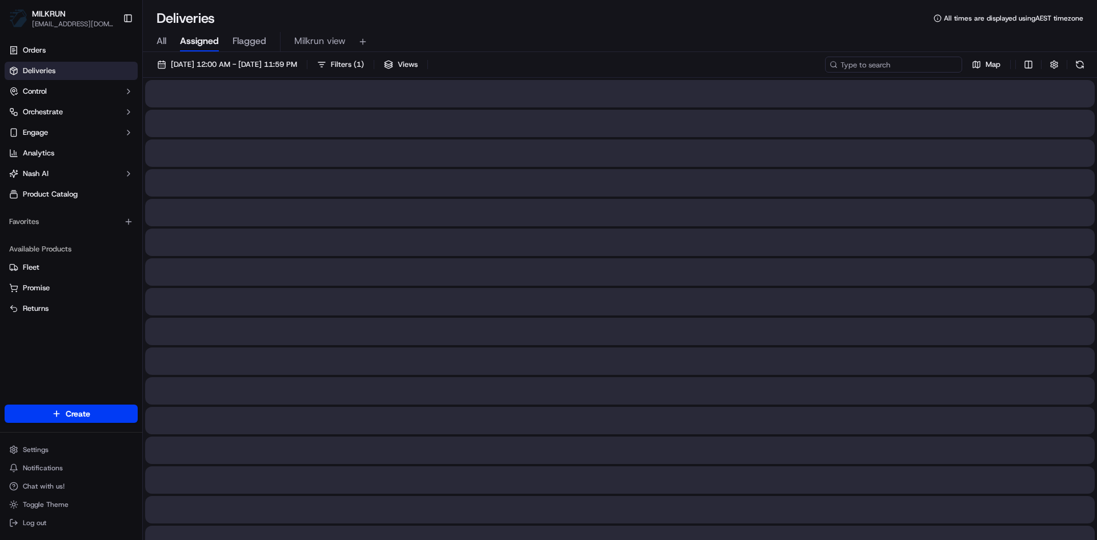
click at [902, 70] on input at bounding box center [893, 65] width 137 height 16
paste input "f2c68a0e-2754-40a5-b747-7b8d253c245b"
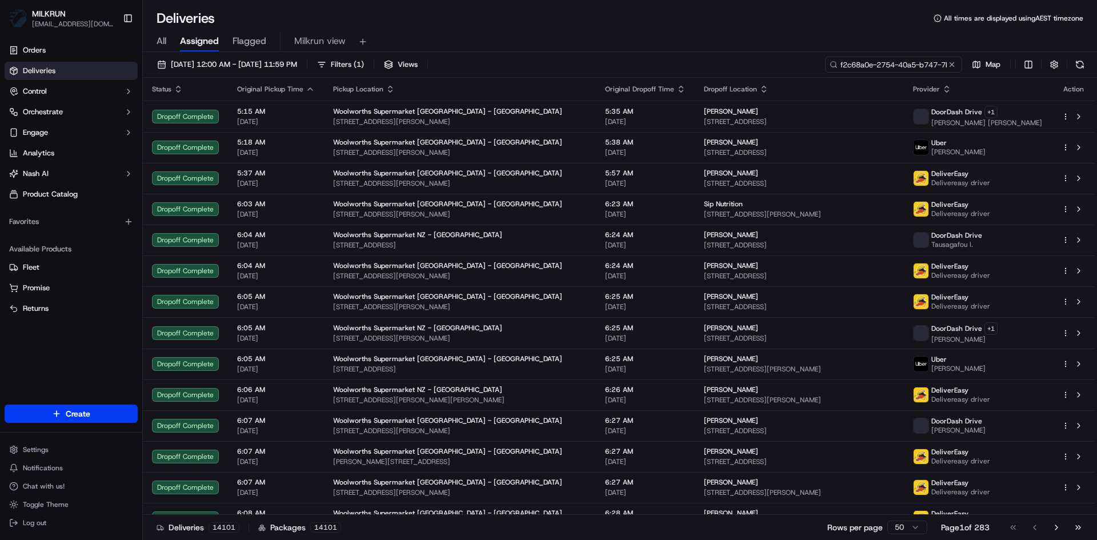
scroll to position [0, 55]
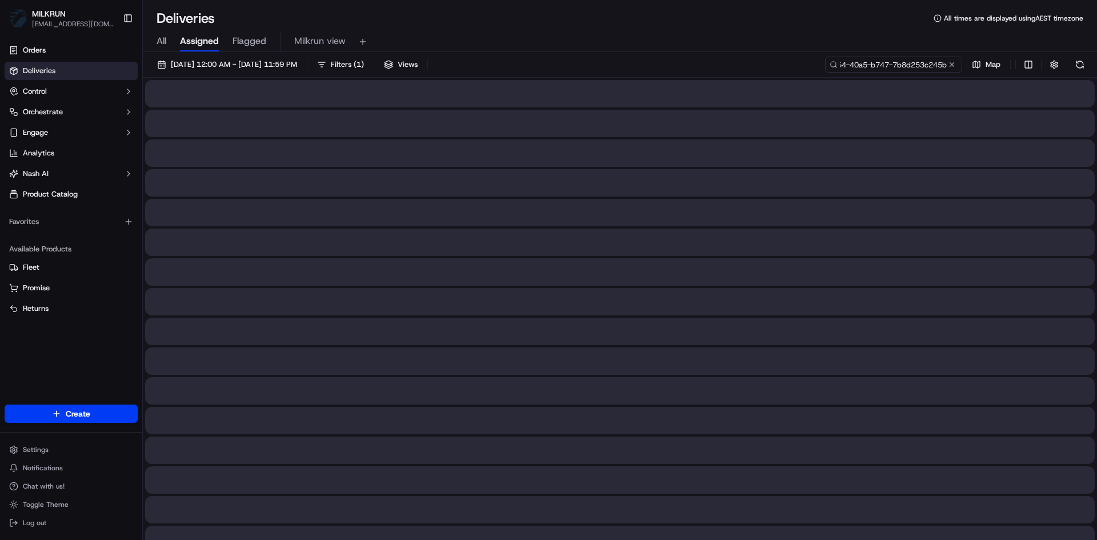
type input "f2c68a0e-2754-40a5-b747-7b8d253c245b"
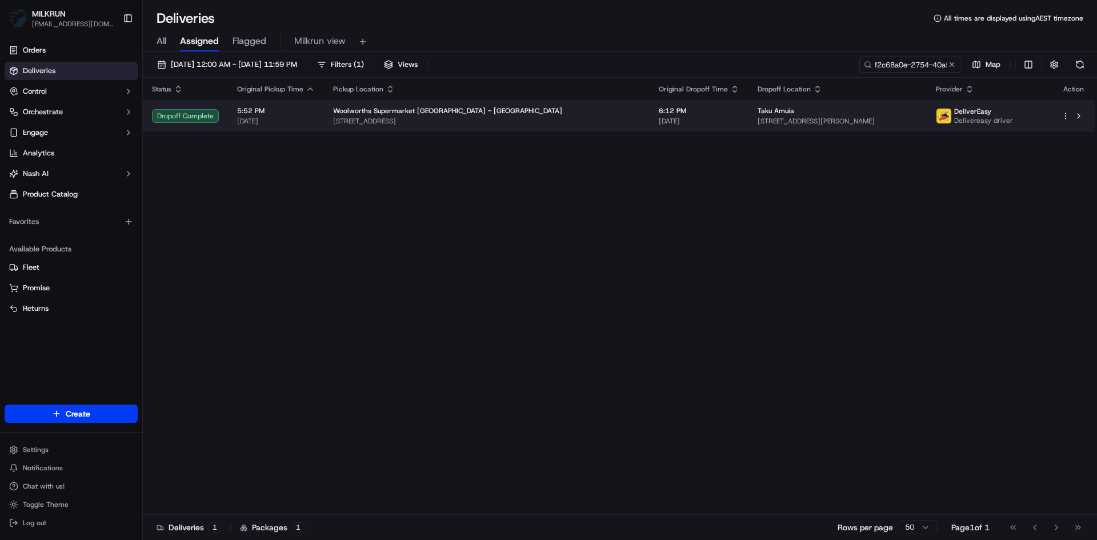
click at [555, 117] on span "[STREET_ADDRESS]" at bounding box center [486, 121] width 307 height 9
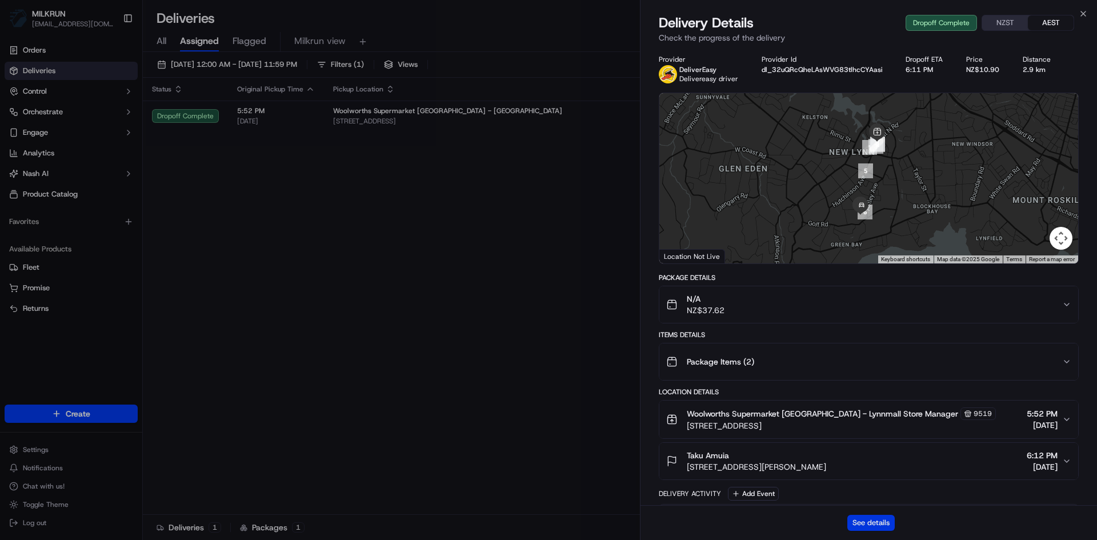
click at [861, 527] on button "See details" at bounding box center [870, 523] width 47 height 16
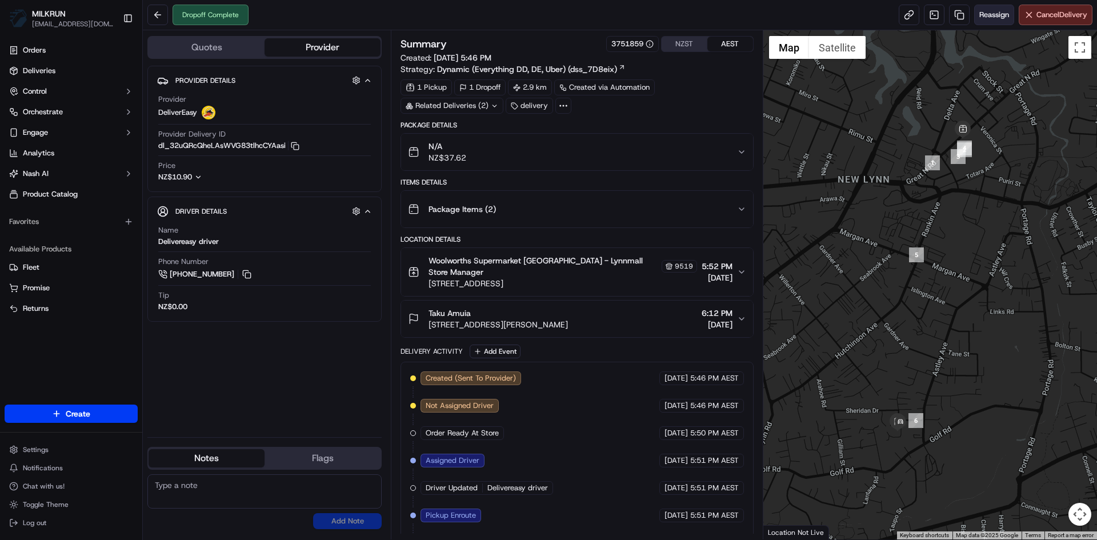
click at [990, 15] on span "Reassign" at bounding box center [994, 15] width 30 height 10
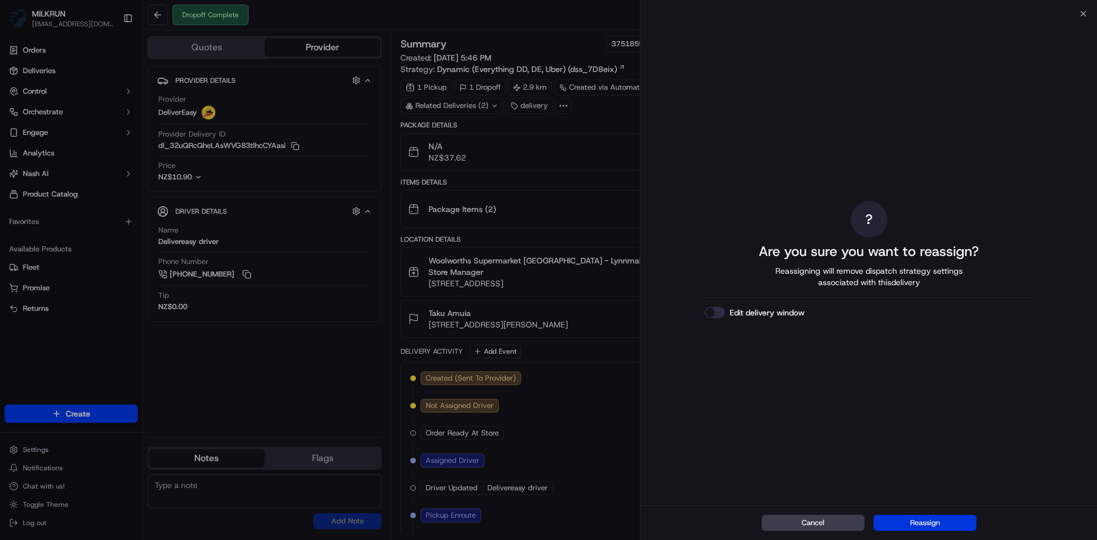
click at [939, 523] on button "Reassign" at bounding box center [925, 523] width 103 height 16
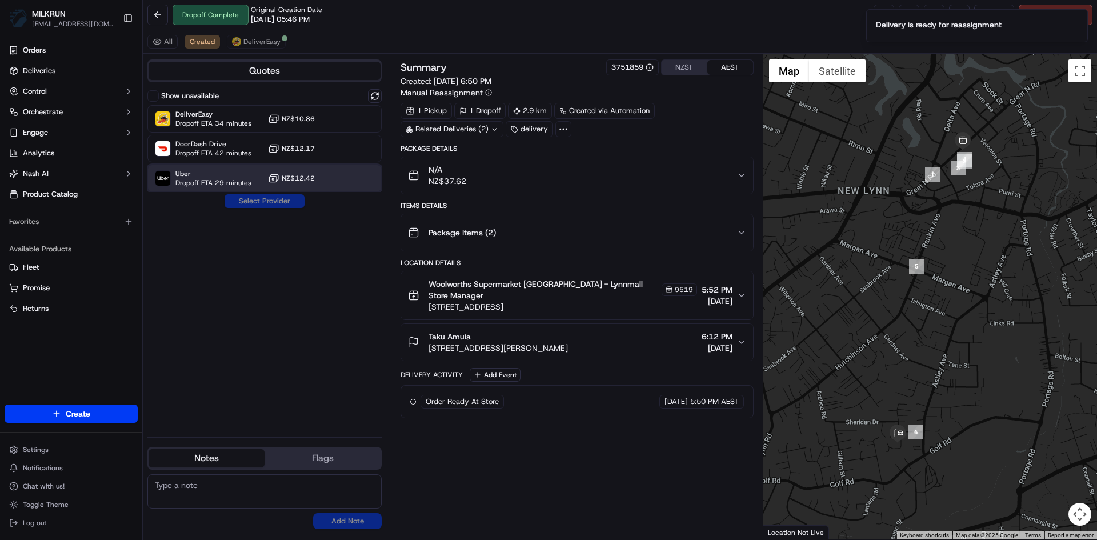
click at [238, 175] on span "Uber" at bounding box center [213, 173] width 76 height 9
click at [247, 201] on button "Assign Provider" at bounding box center [264, 201] width 81 height 14
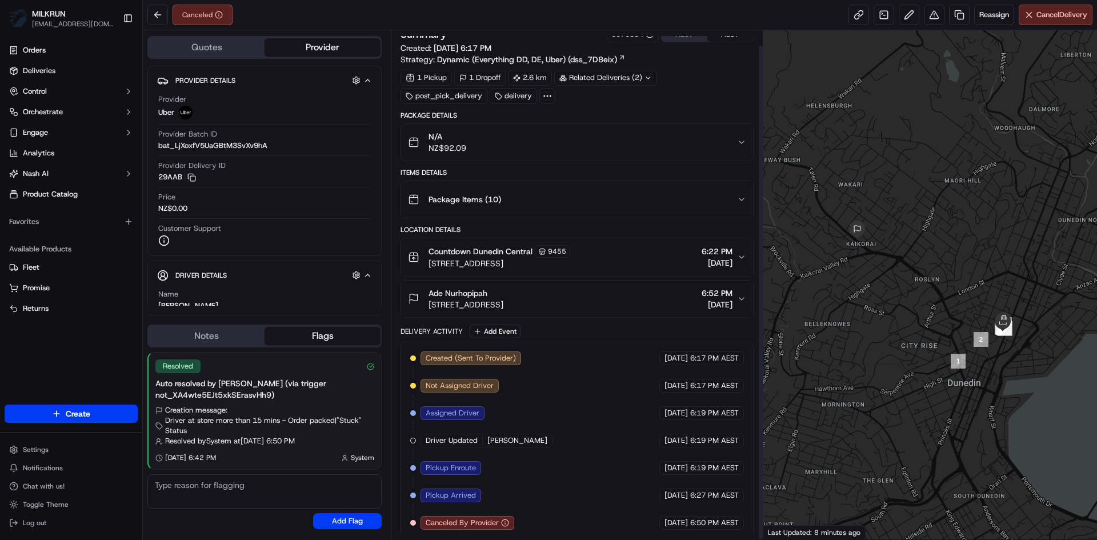
scroll to position [15, 0]
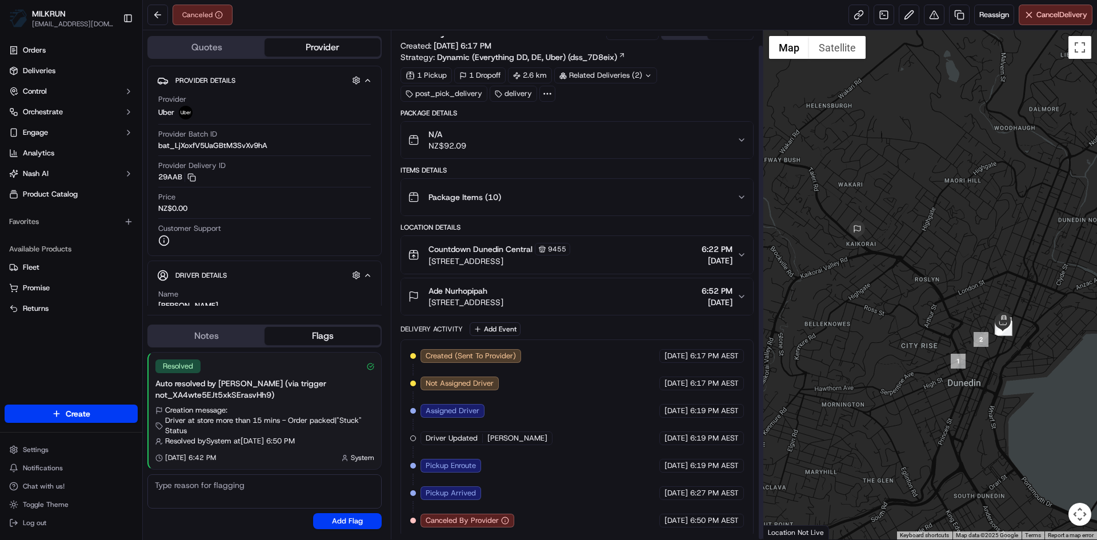
scroll to position [15, 0]
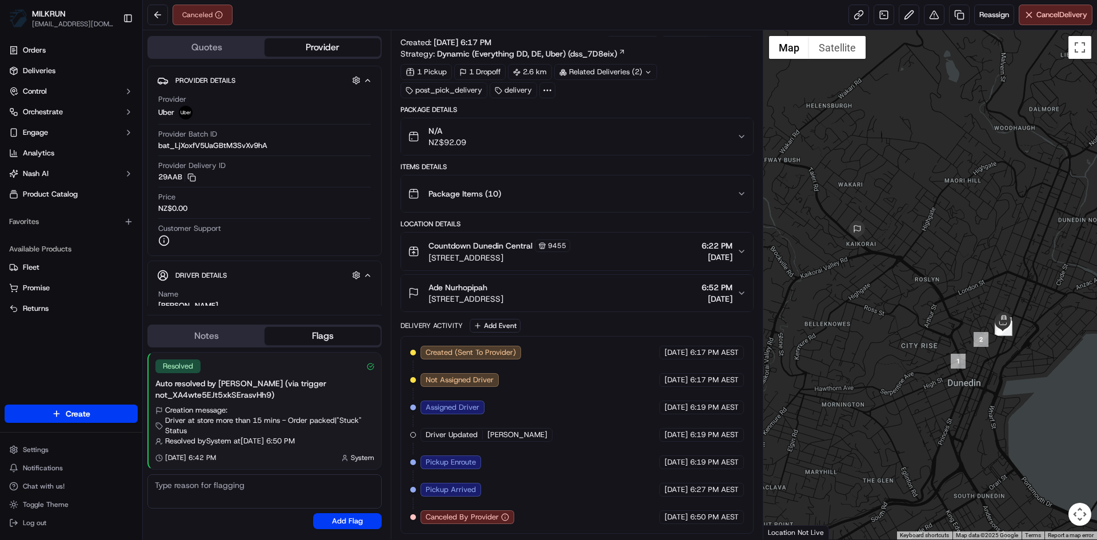
click at [647, 70] on icon at bounding box center [648, 72] width 7 height 7
click at [638, 119] on span "job_J82H2XvzNZWTdjTaR2Ud2H" at bounding box center [636, 118] width 110 height 10
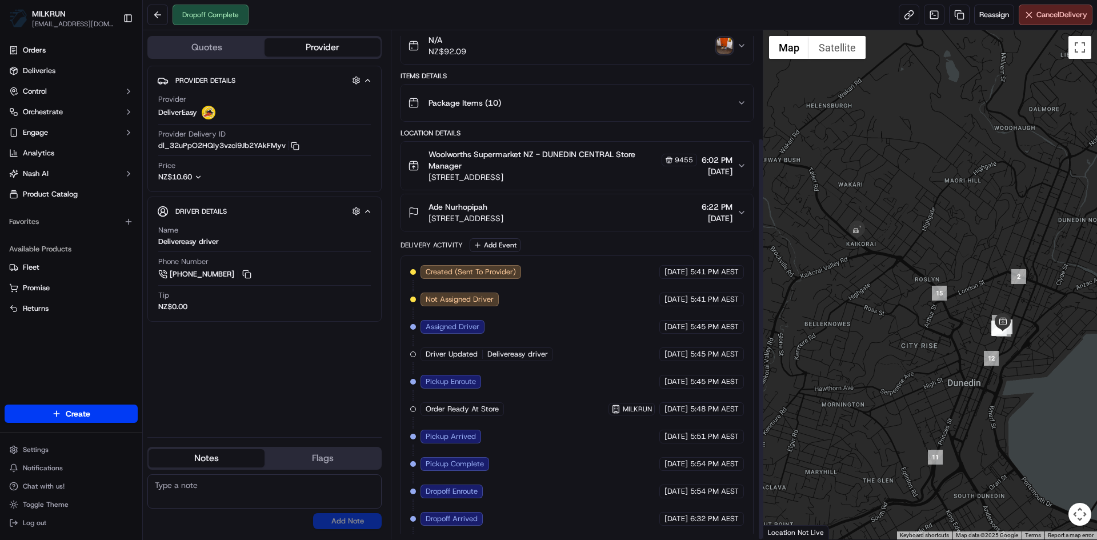
scroll to position [135, 0]
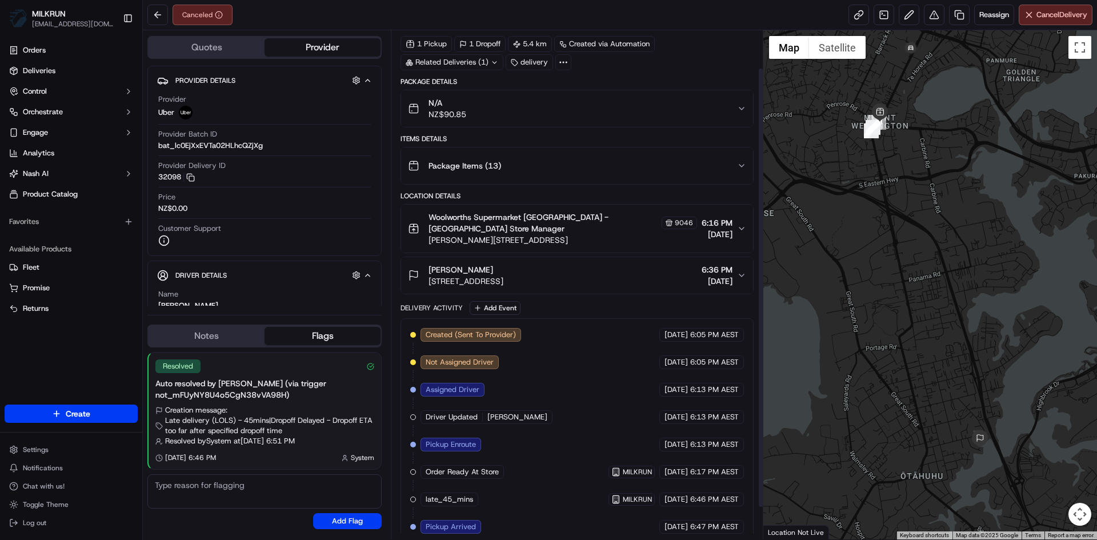
scroll to position [81, 0]
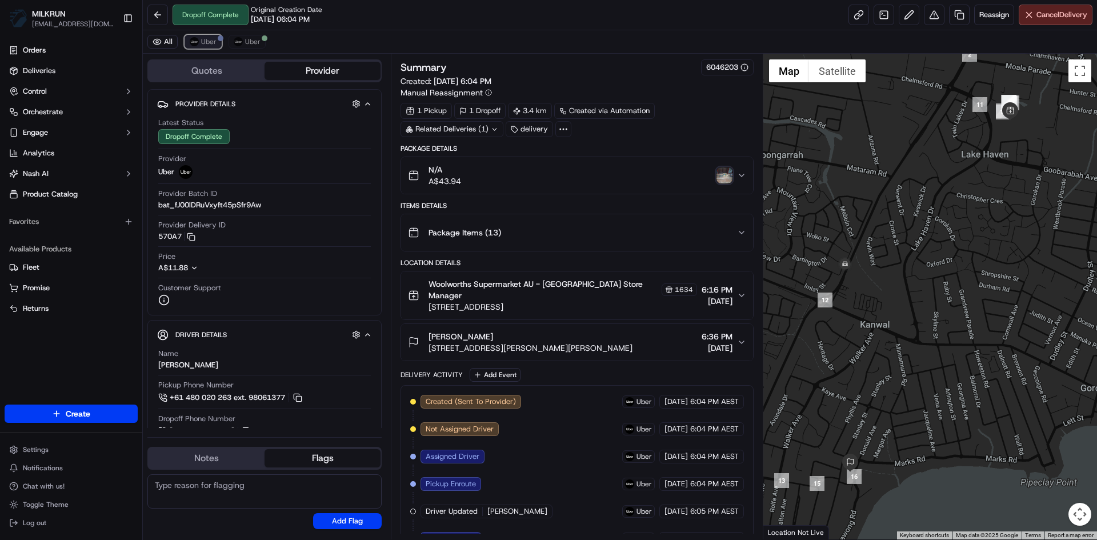
click at [201, 38] on span "Uber" at bounding box center [208, 41] width 15 height 9
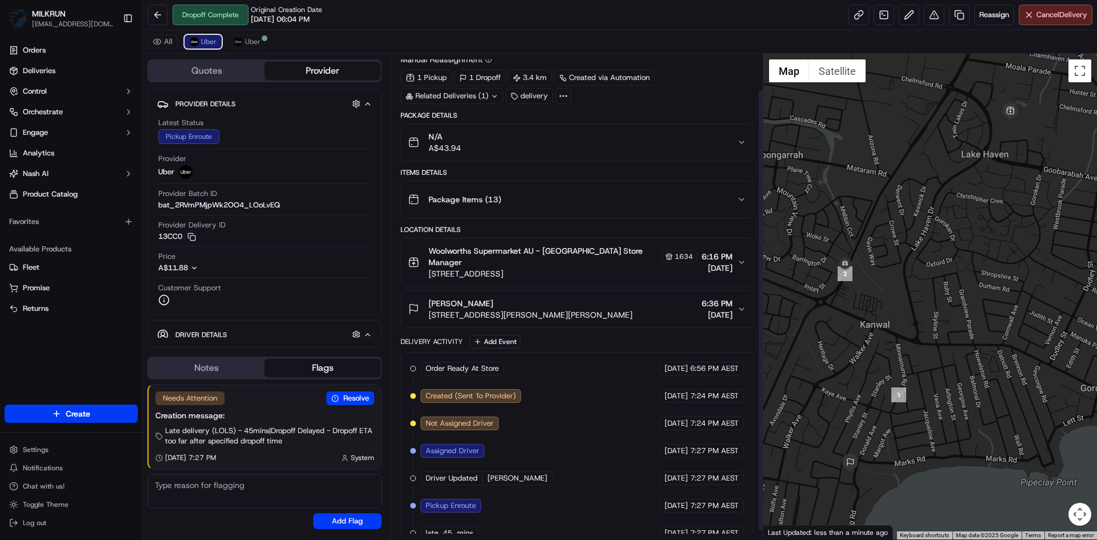
scroll to position [49, 0]
